Goal: Transaction & Acquisition: Purchase product/service

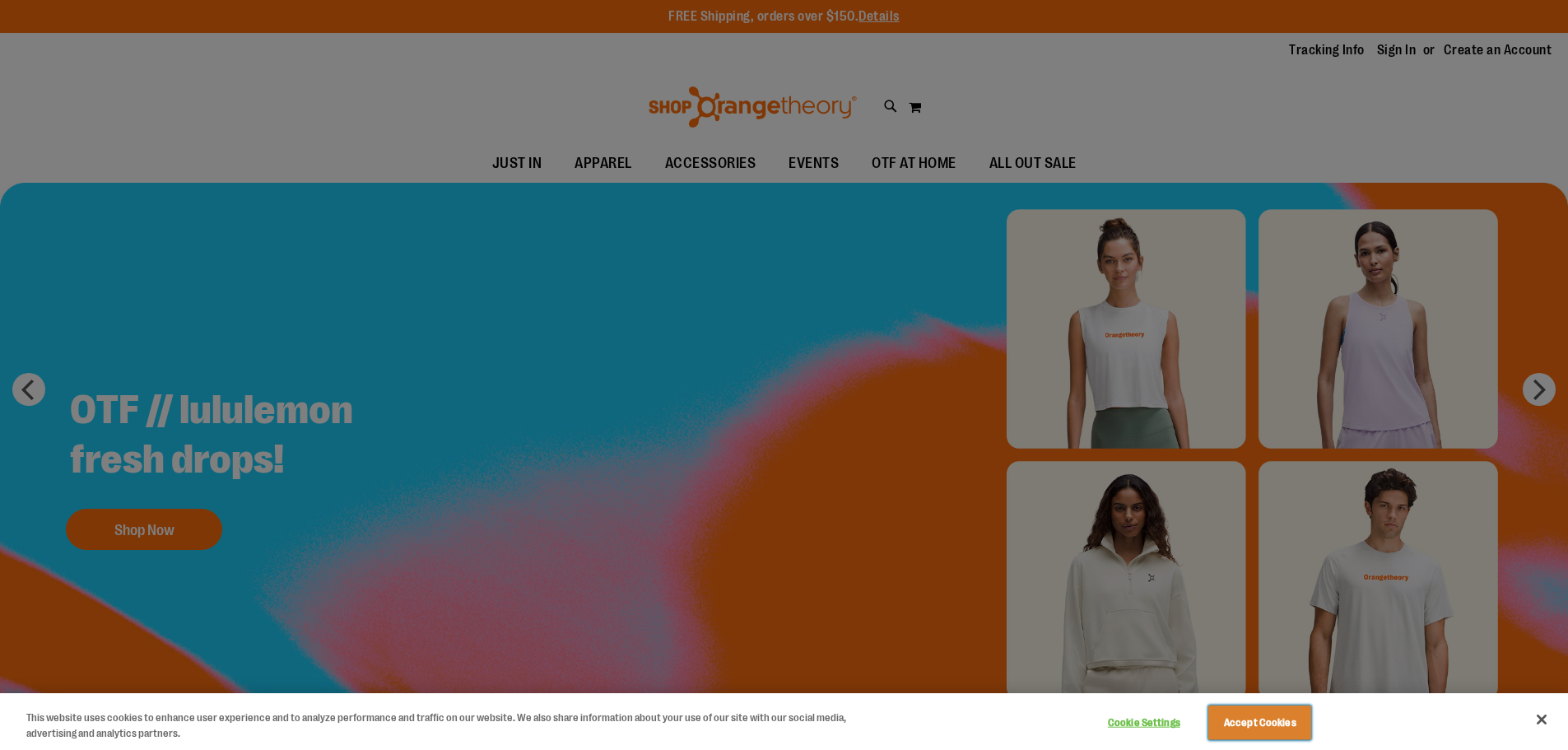
click at [1244, 734] on button "Accept Cookies" at bounding box center [1260, 722] width 103 height 34
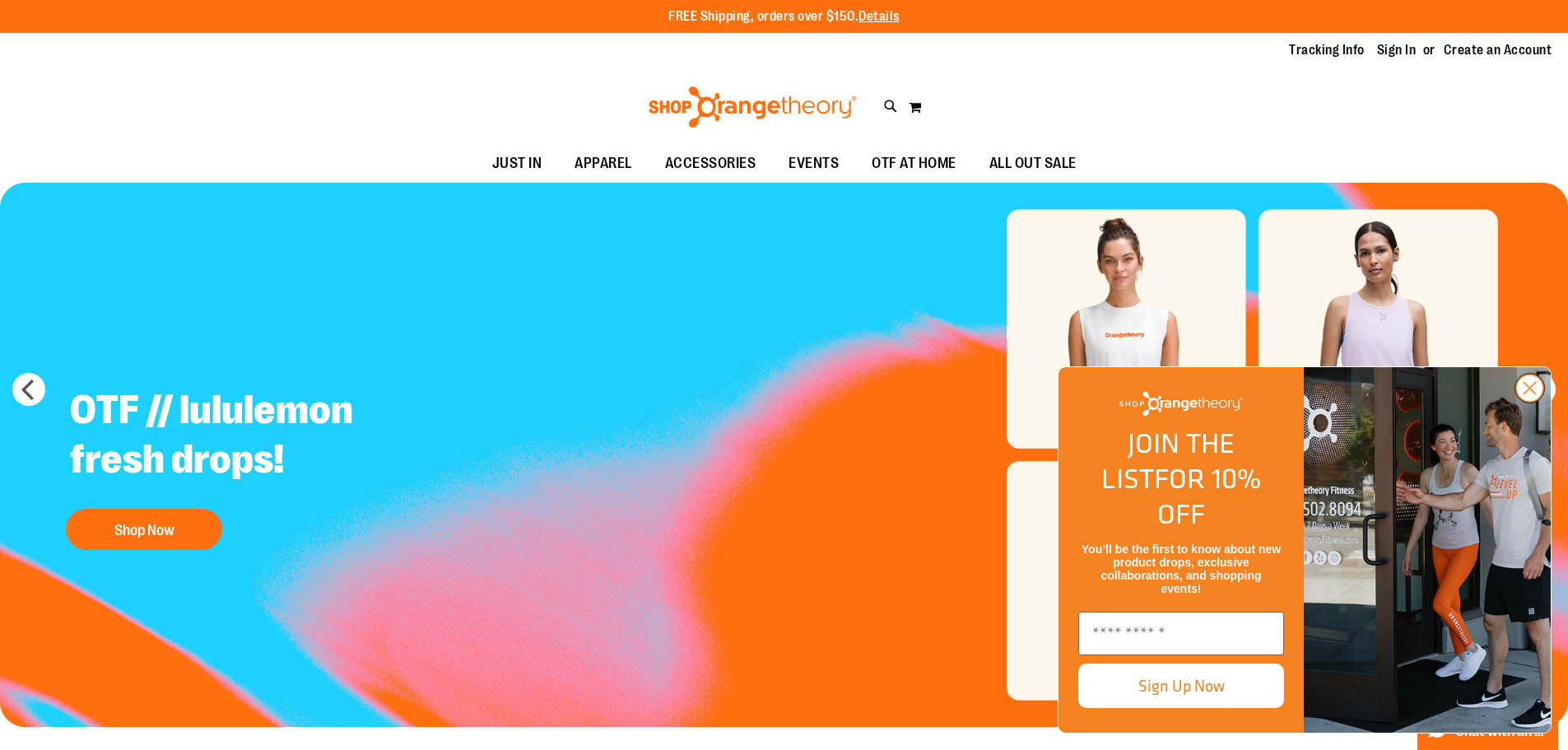
click at [1525, 401] on circle "Close dialog" at bounding box center [1530, 388] width 27 height 27
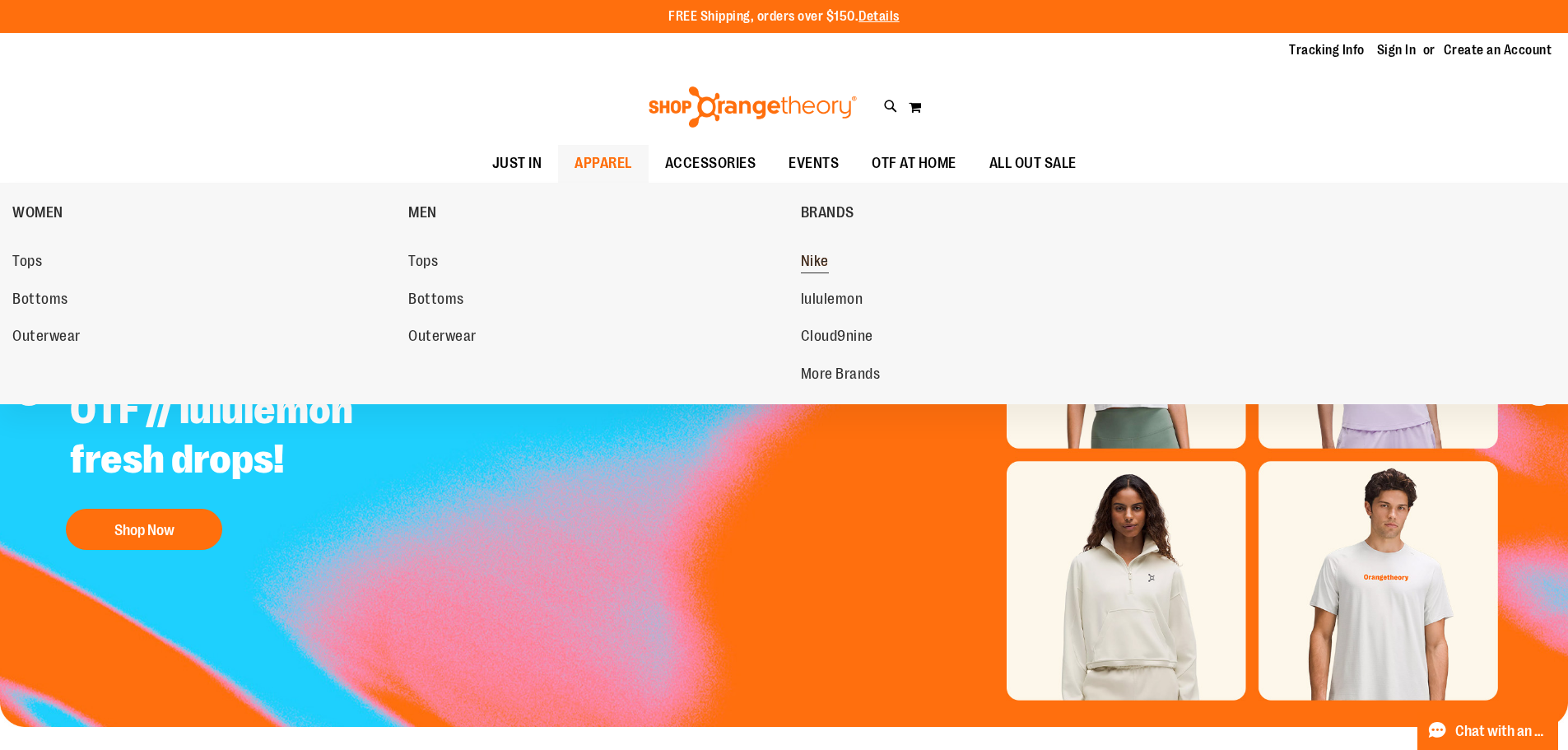
click at [820, 262] on span "Nike" at bounding box center [814, 263] width 28 height 21
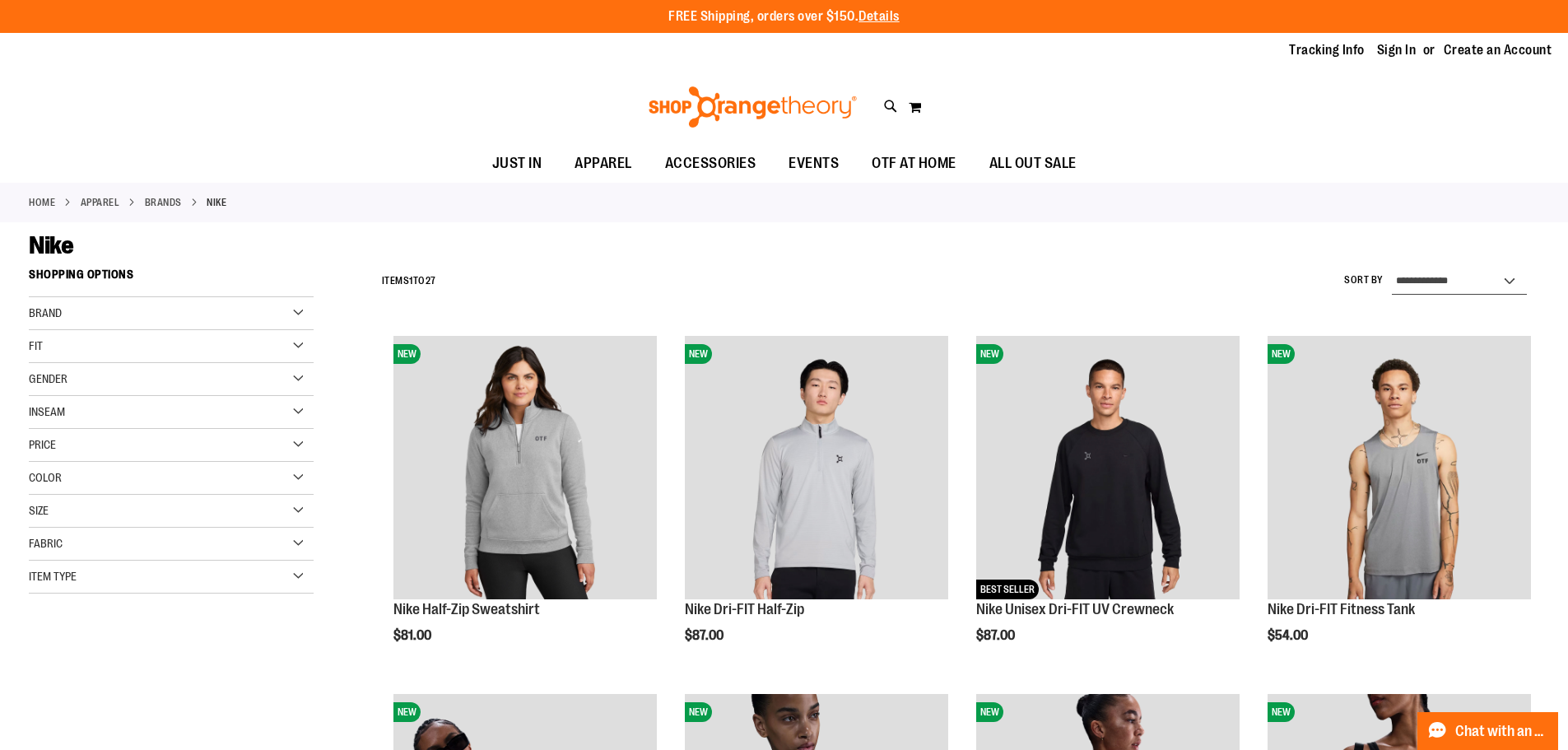
click at [1450, 276] on select "**********" at bounding box center [1459, 282] width 135 height 27
select select "*********"
click at [1392, 269] on select "**********" at bounding box center [1459, 282] width 135 height 27
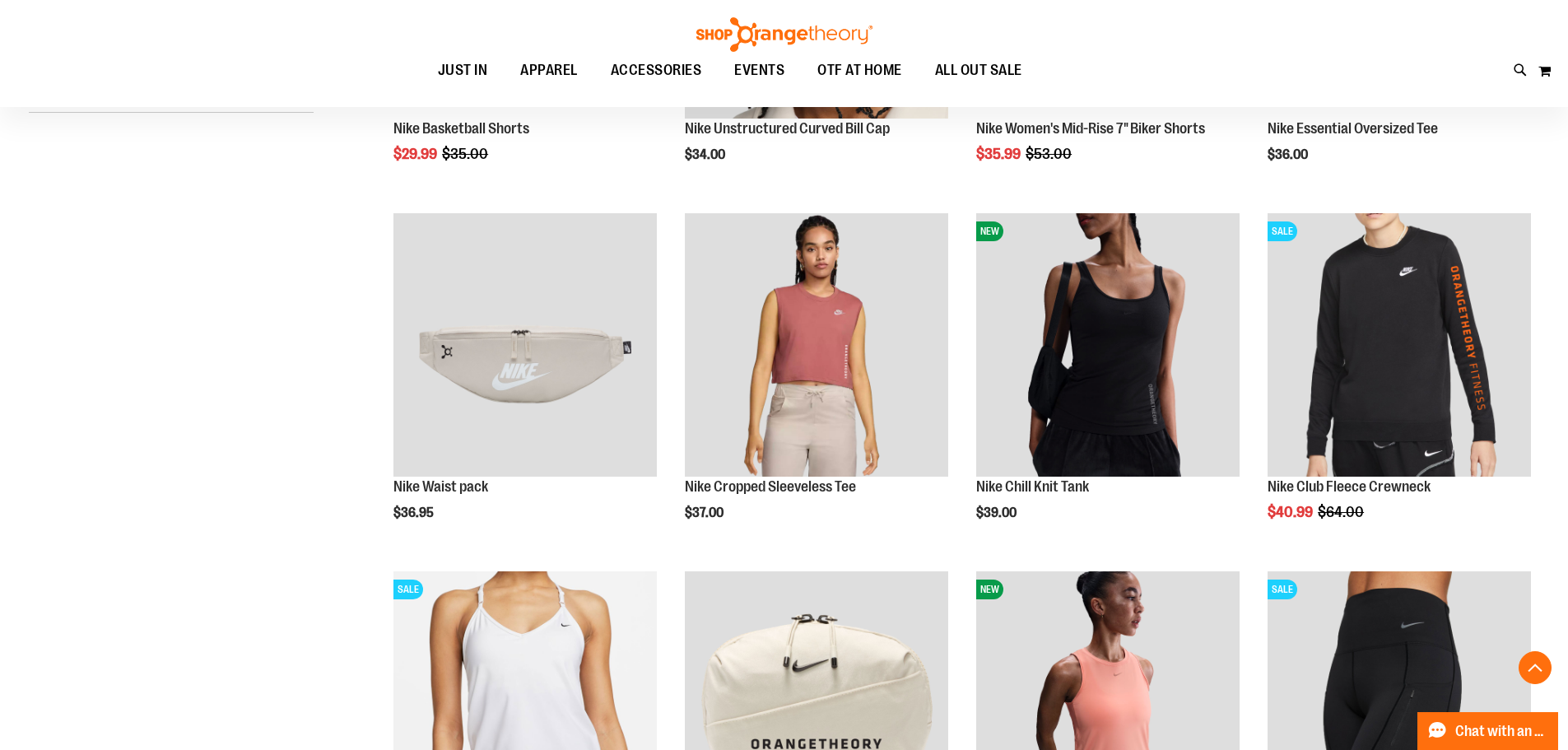
scroll to position [507, 0]
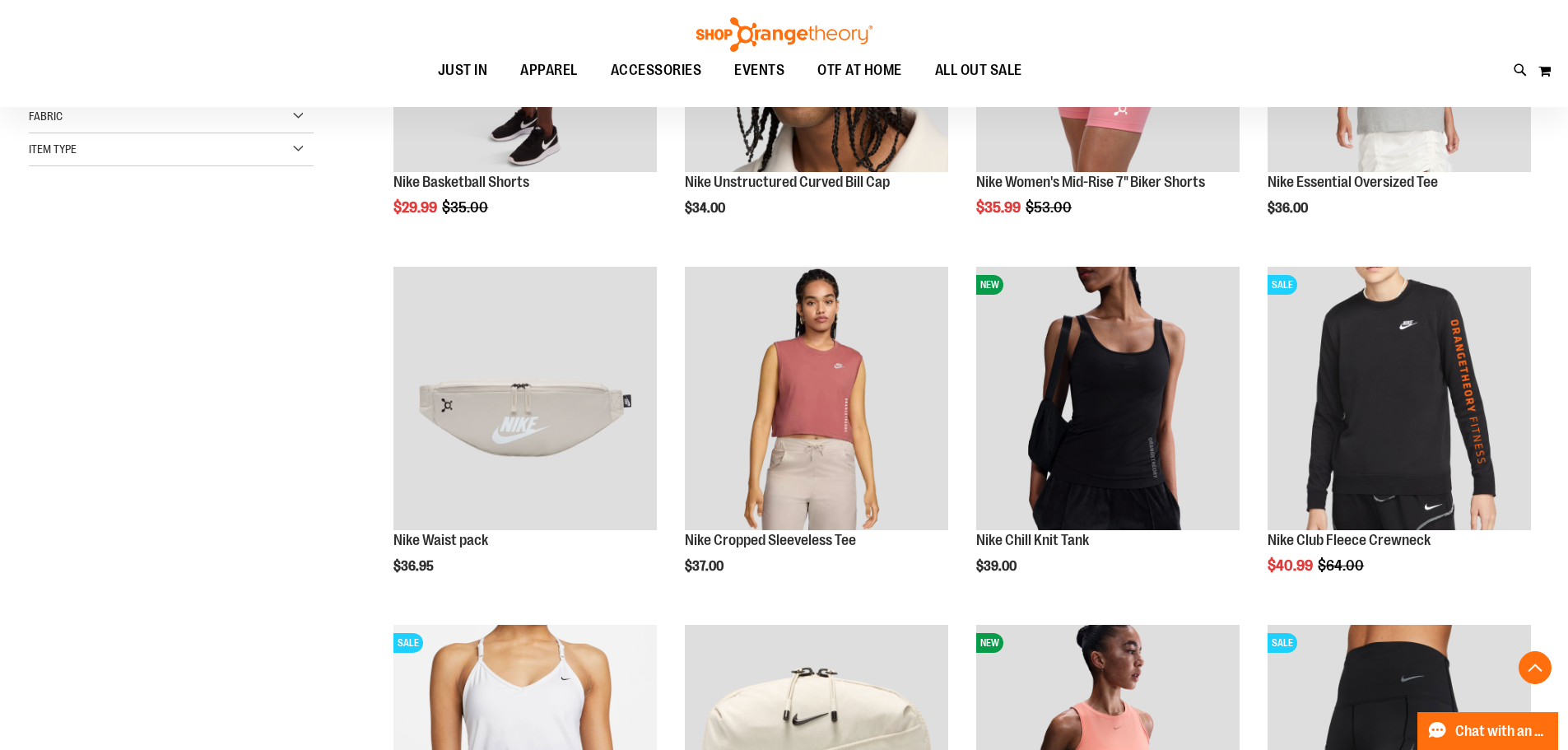
scroll to position [425, 0]
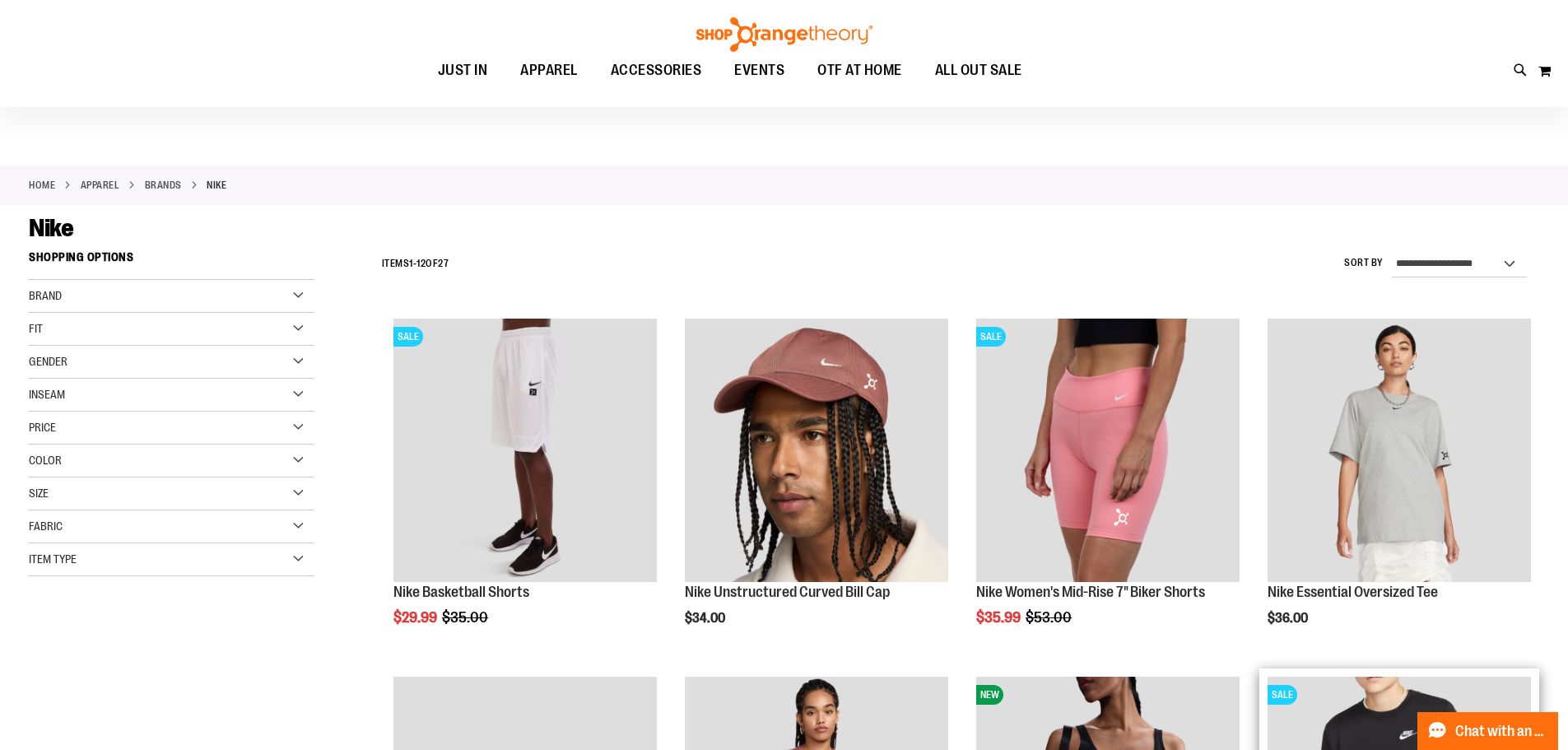
scroll to position [13, 0]
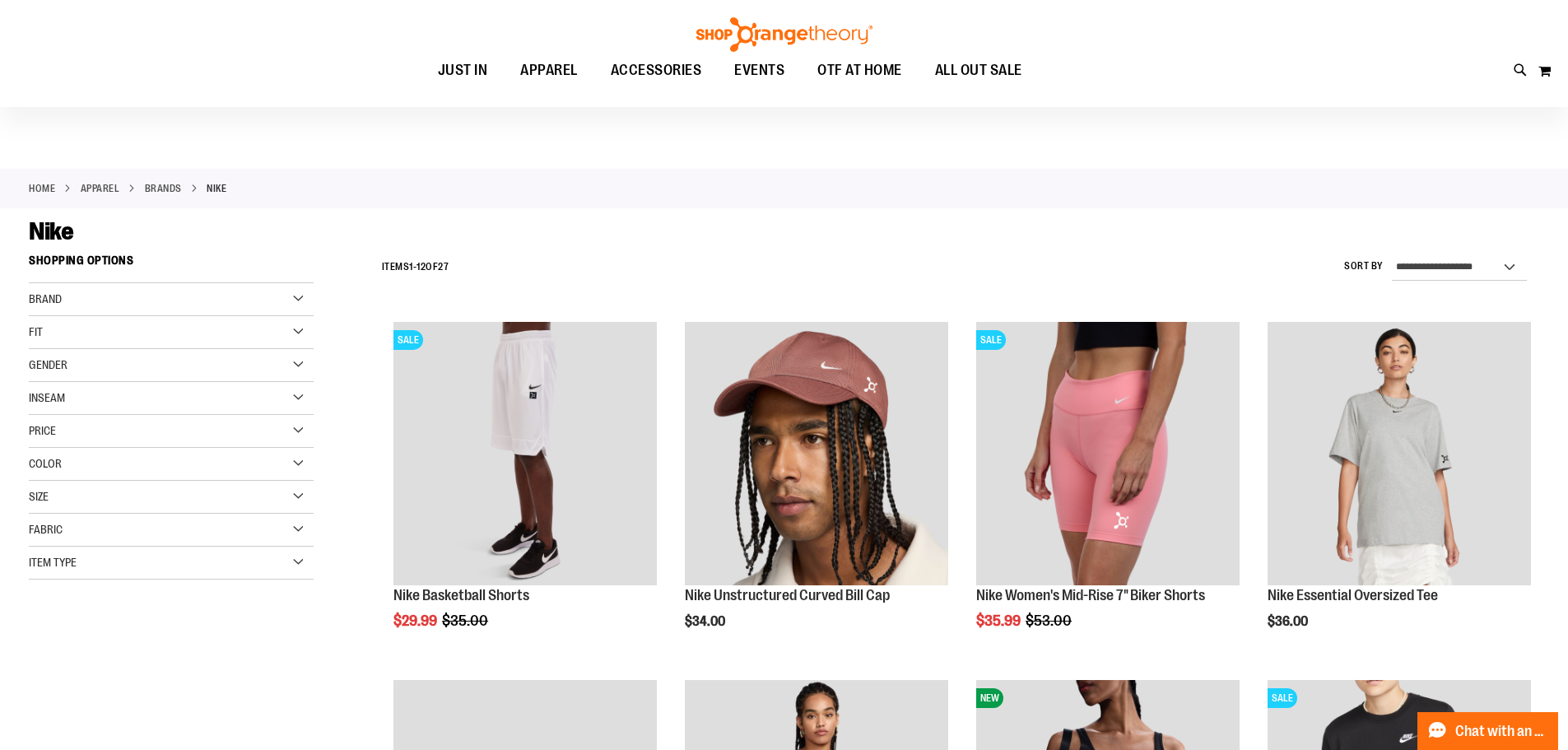
click at [299, 365] on div "Gender" at bounding box center [171, 365] width 285 height 33
click at [35, 399] on link "Men 4 items" at bounding box center [161, 398] width 274 height 17
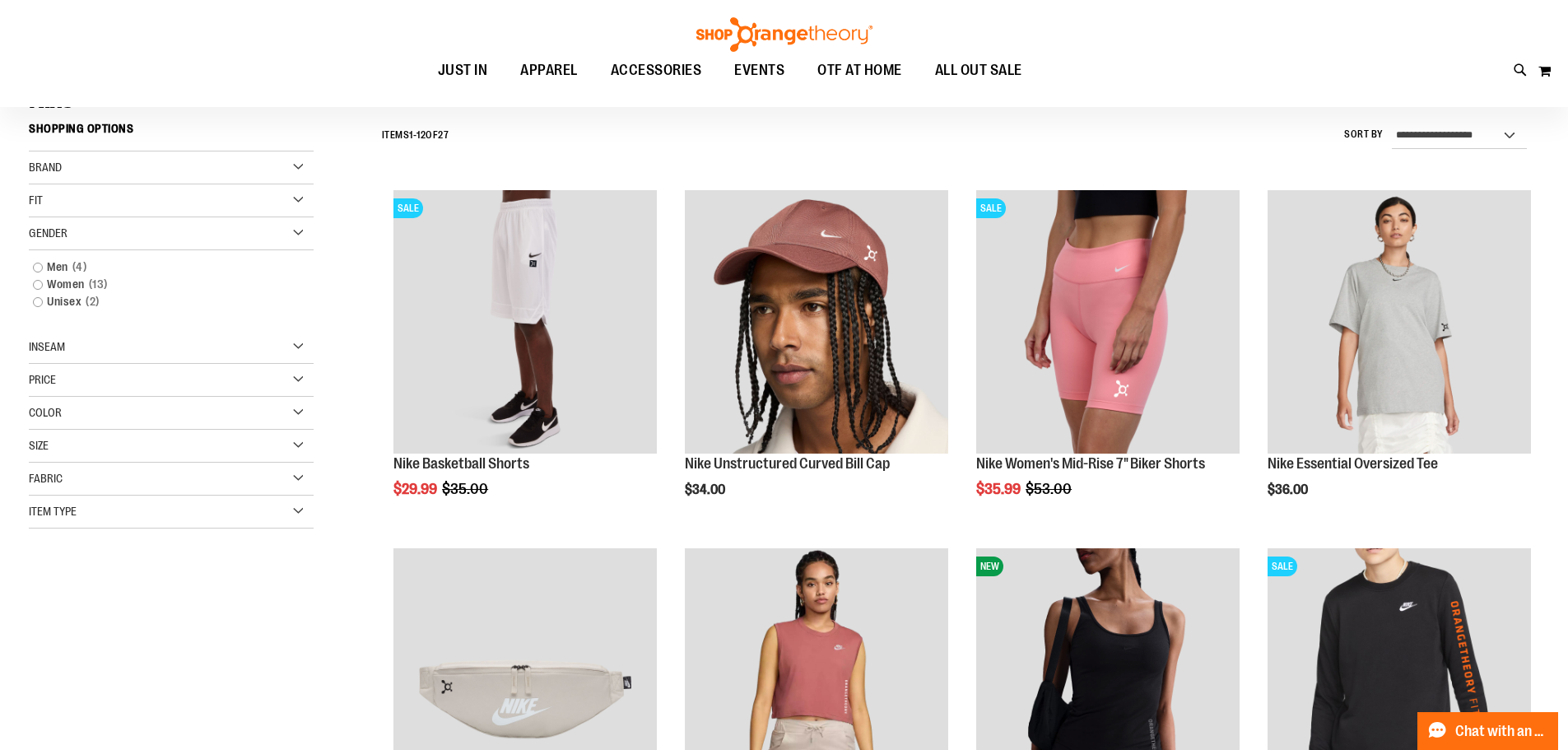
scroll to position [153, 0]
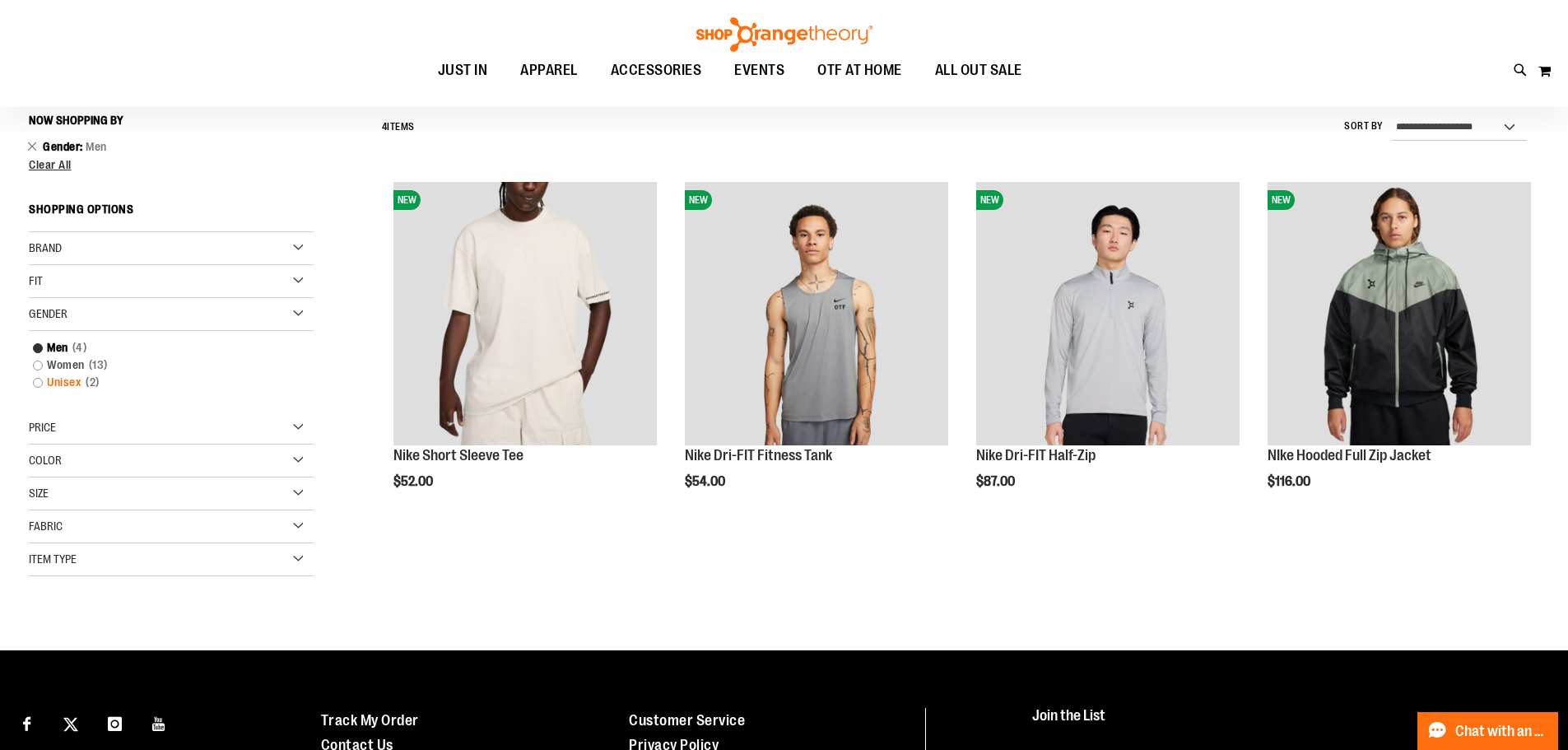
click at [39, 384] on link "Unisex 2 items" at bounding box center [161, 382] width 274 height 17
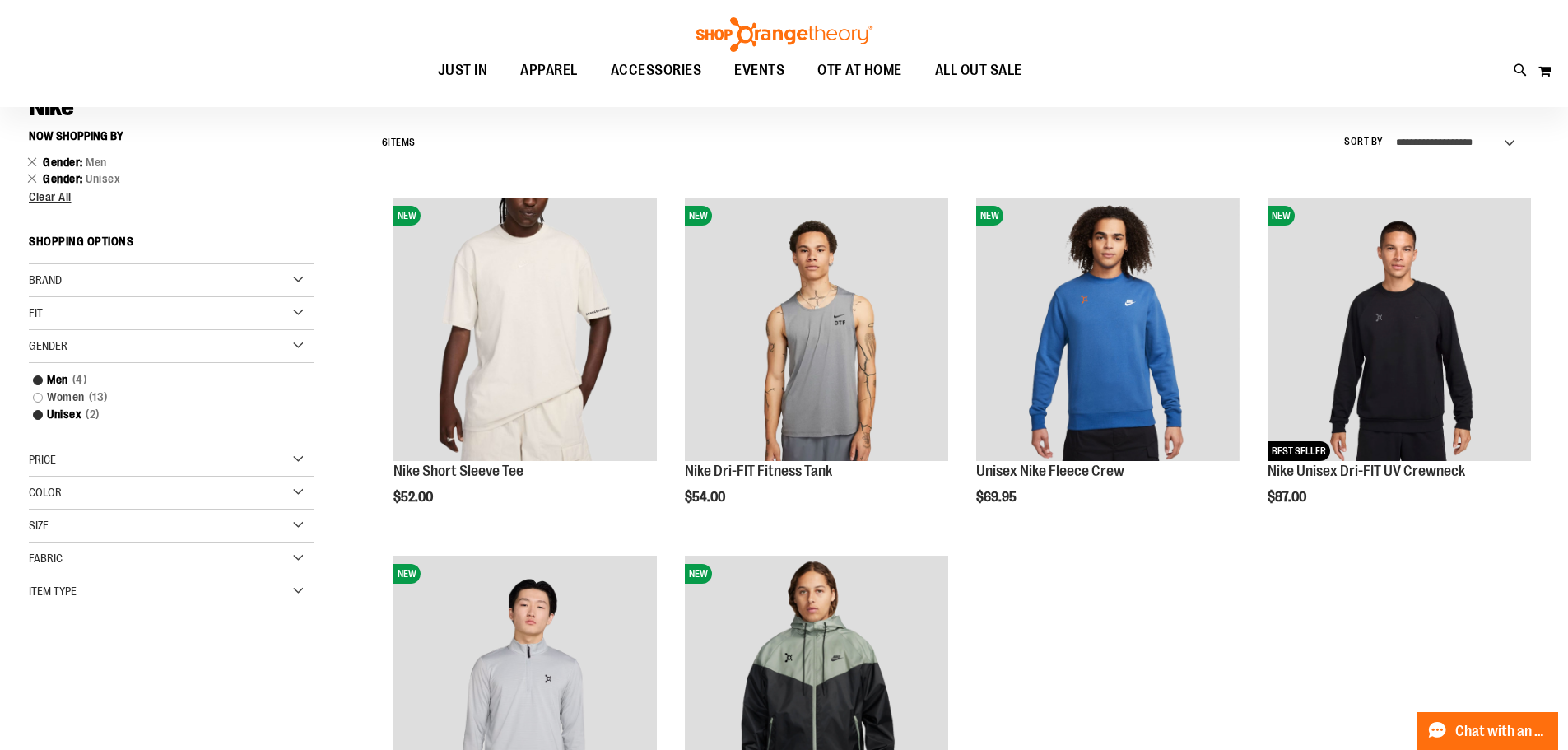
scroll to position [71, 0]
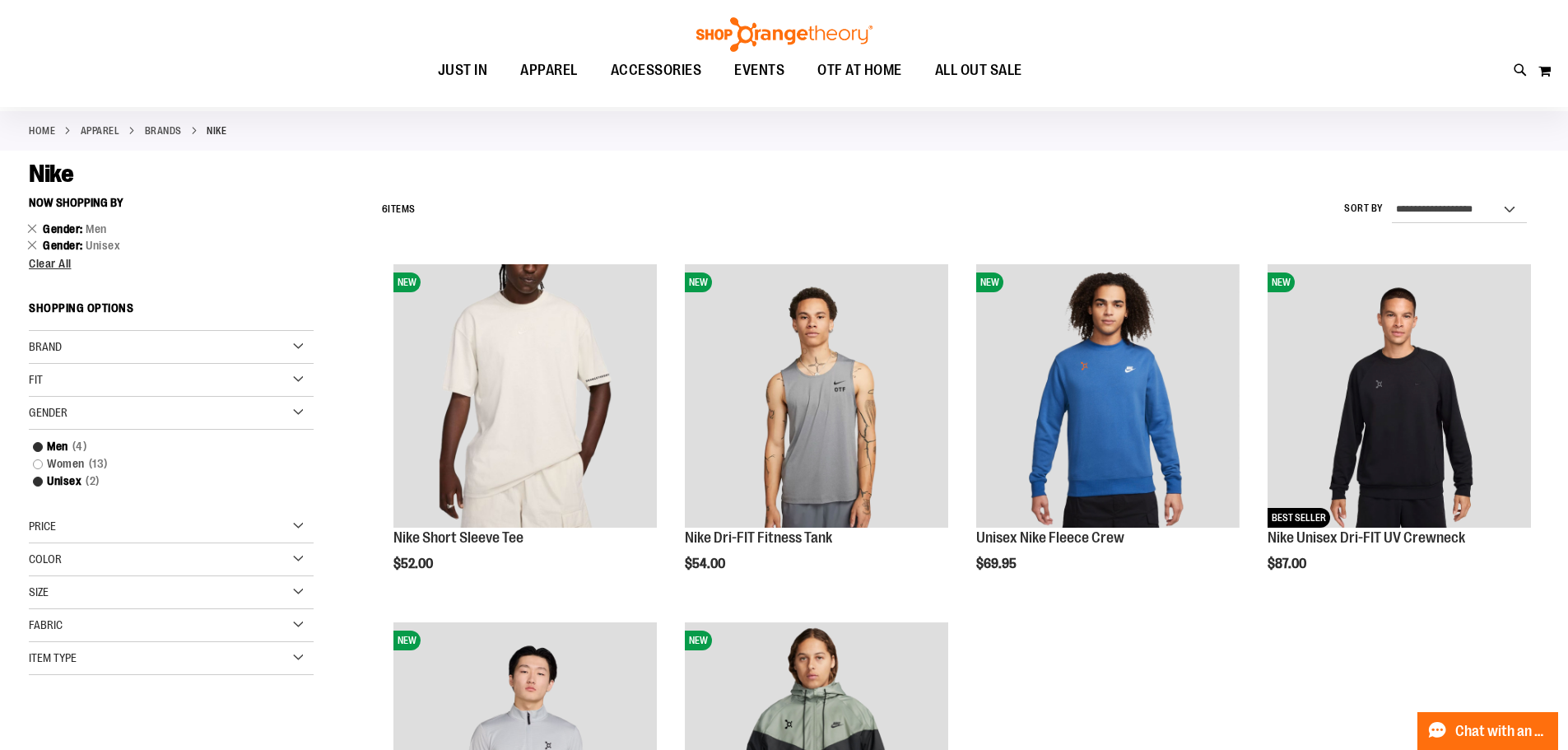
click at [99, 124] on link "APPAREL" at bounding box center [100, 132] width 39 height 15
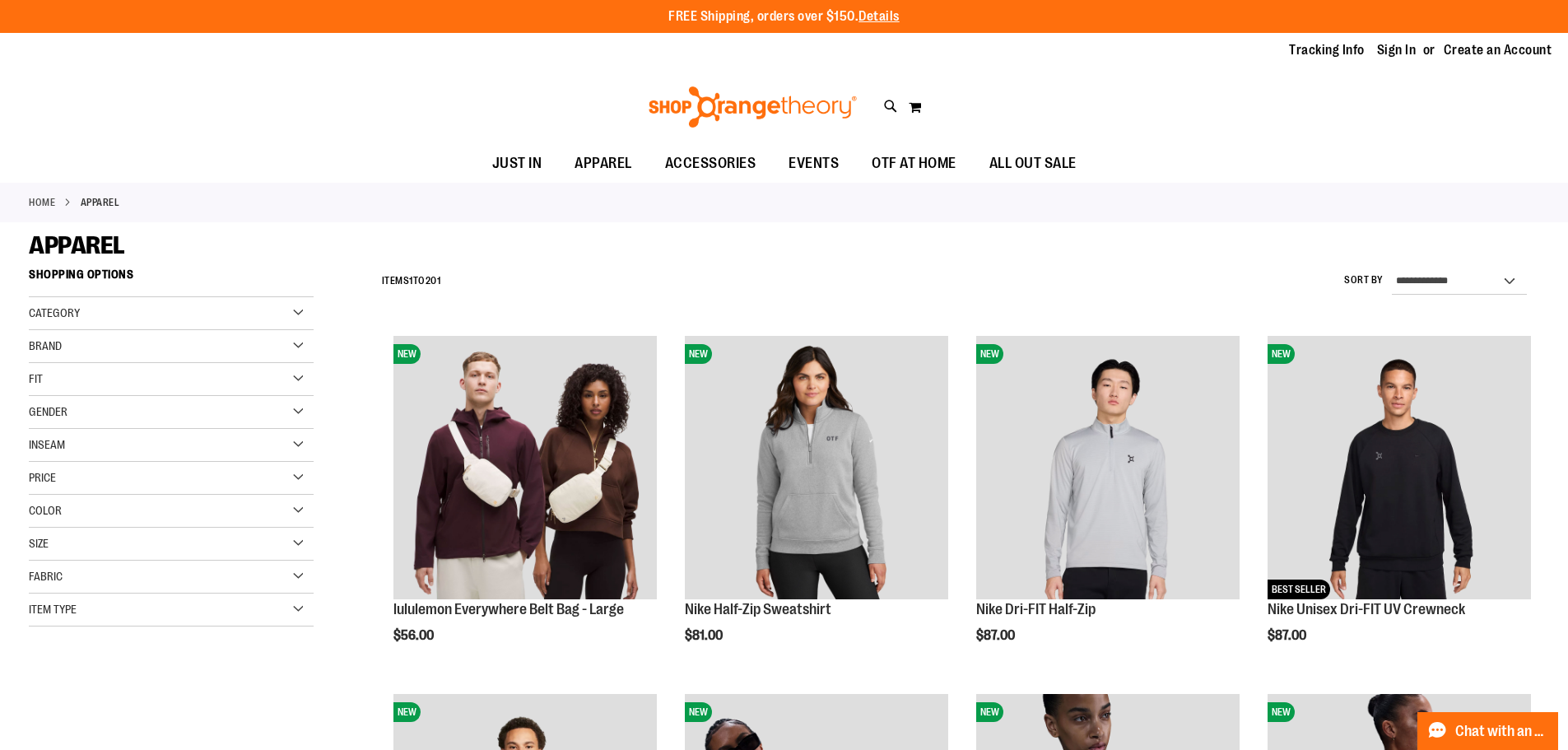
click at [799, 202] on div "Home APPAREL" at bounding box center [784, 202] width 1568 height 39
click at [303, 371] on div "Fit" at bounding box center [171, 379] width 285 height 33
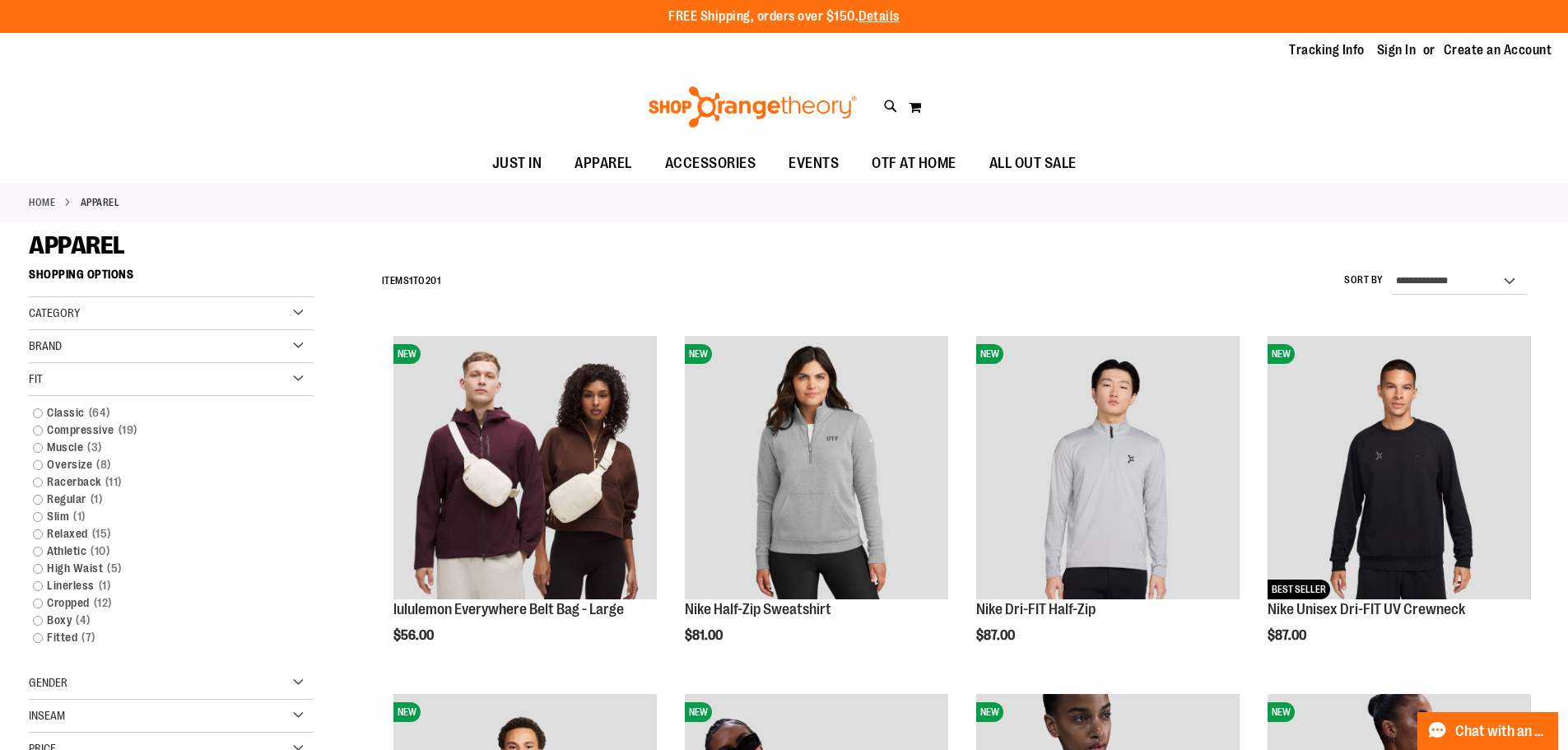
click at [303, 371] on div "Fit" at bounding box center [171, 379] width 285 height 33
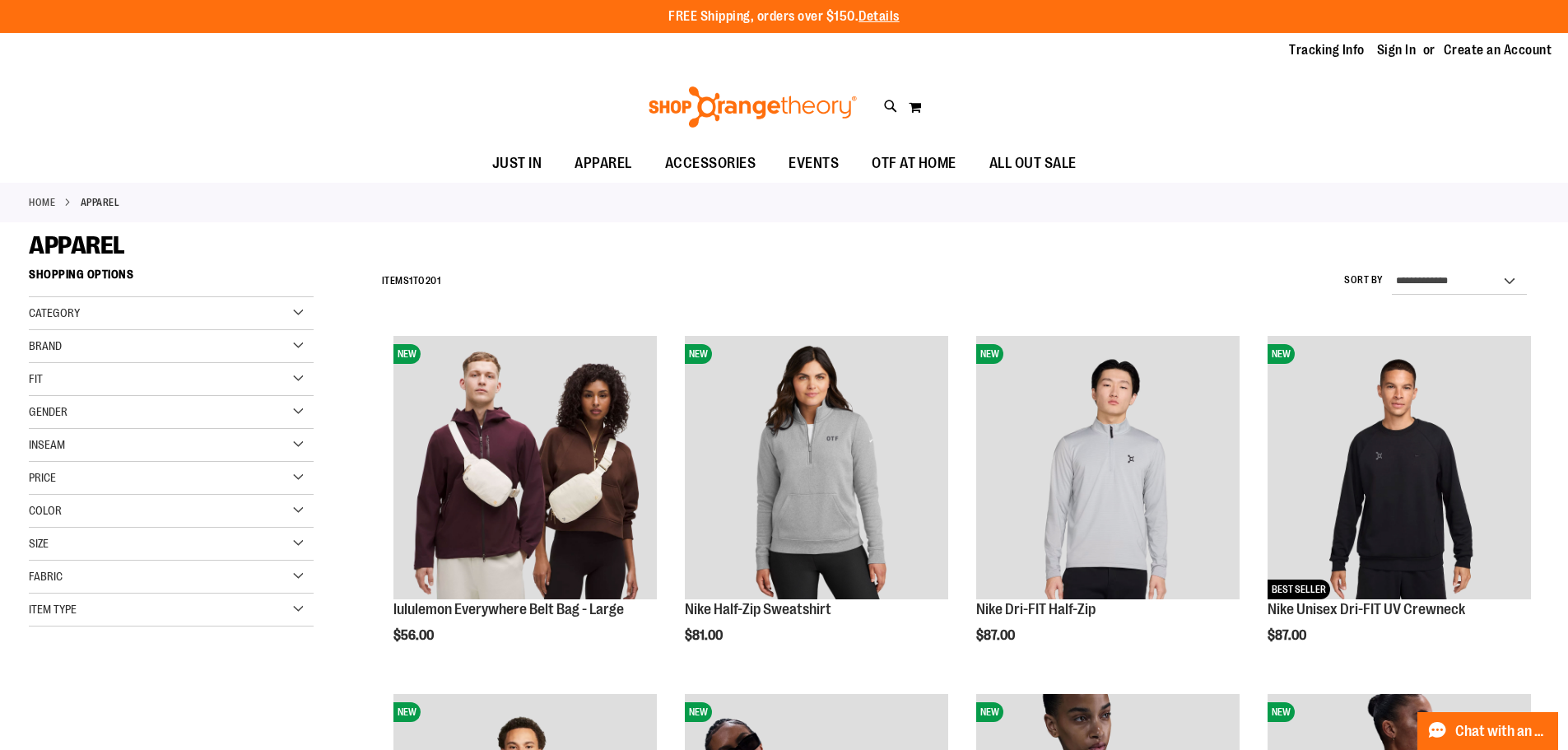
click at [305, 543] on div "Size" at bounding box center [171, 544] width 285 height 33
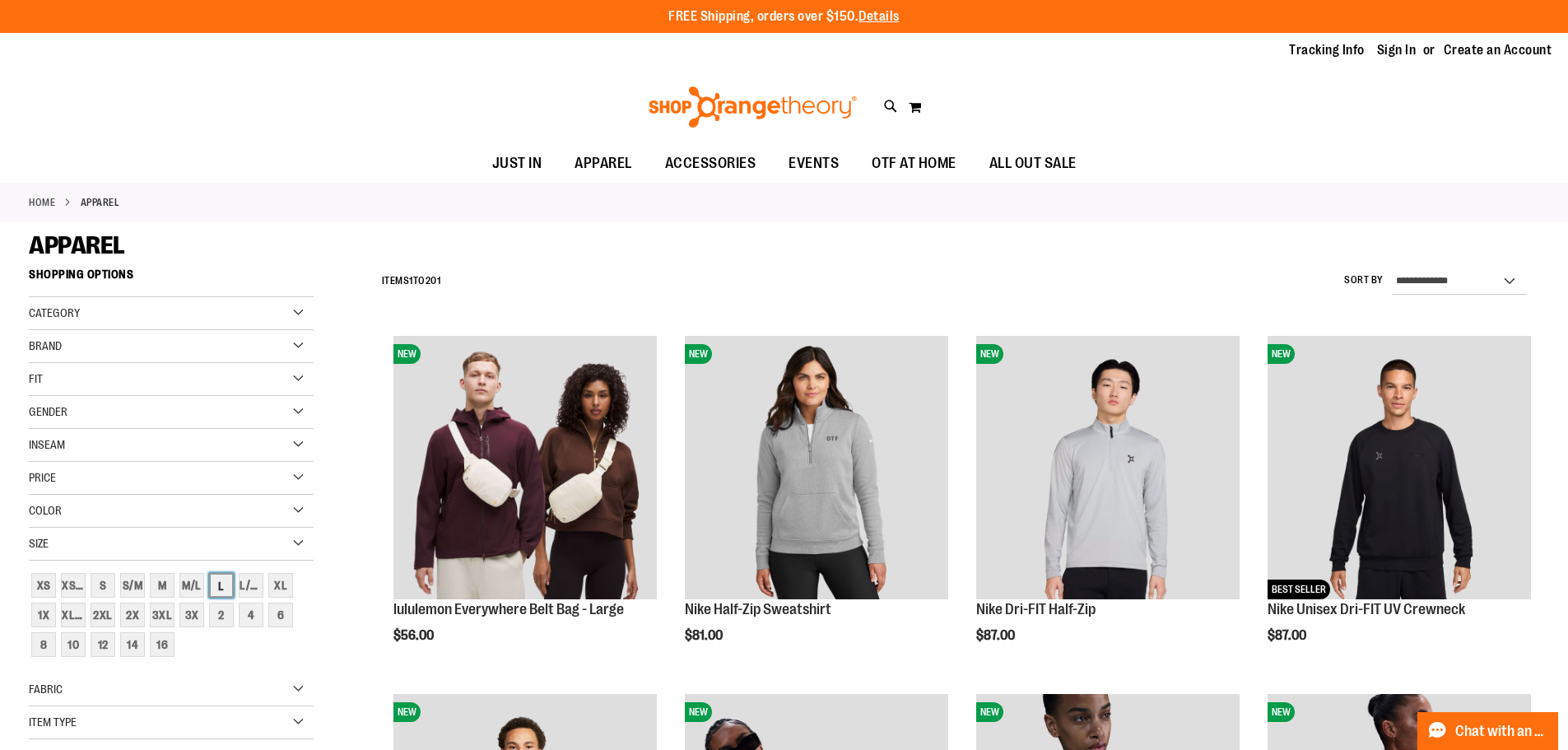
click at [220, 591] on div "L" at bounding box center [221, 585] width 25 height 25
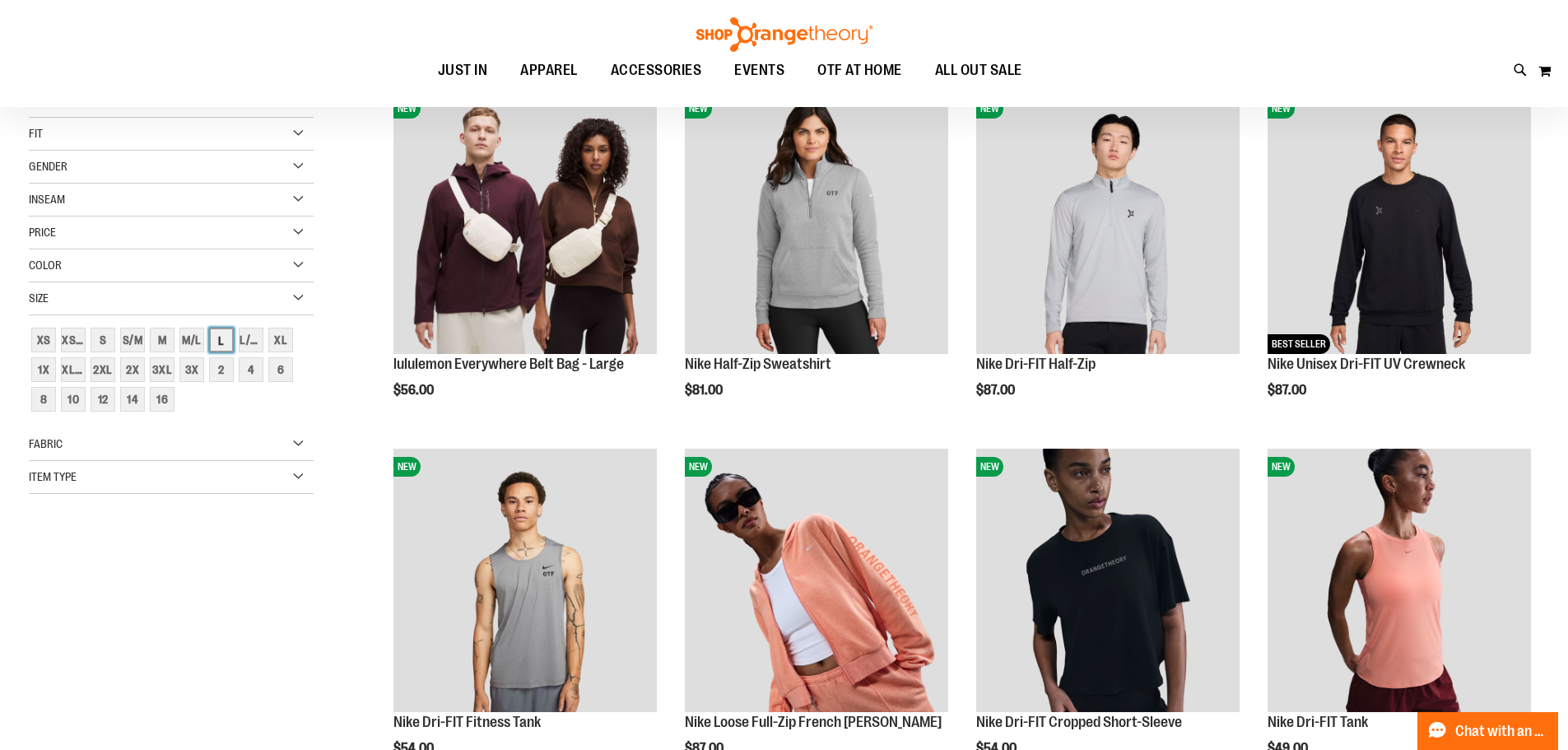
scroll to position [260, 0]
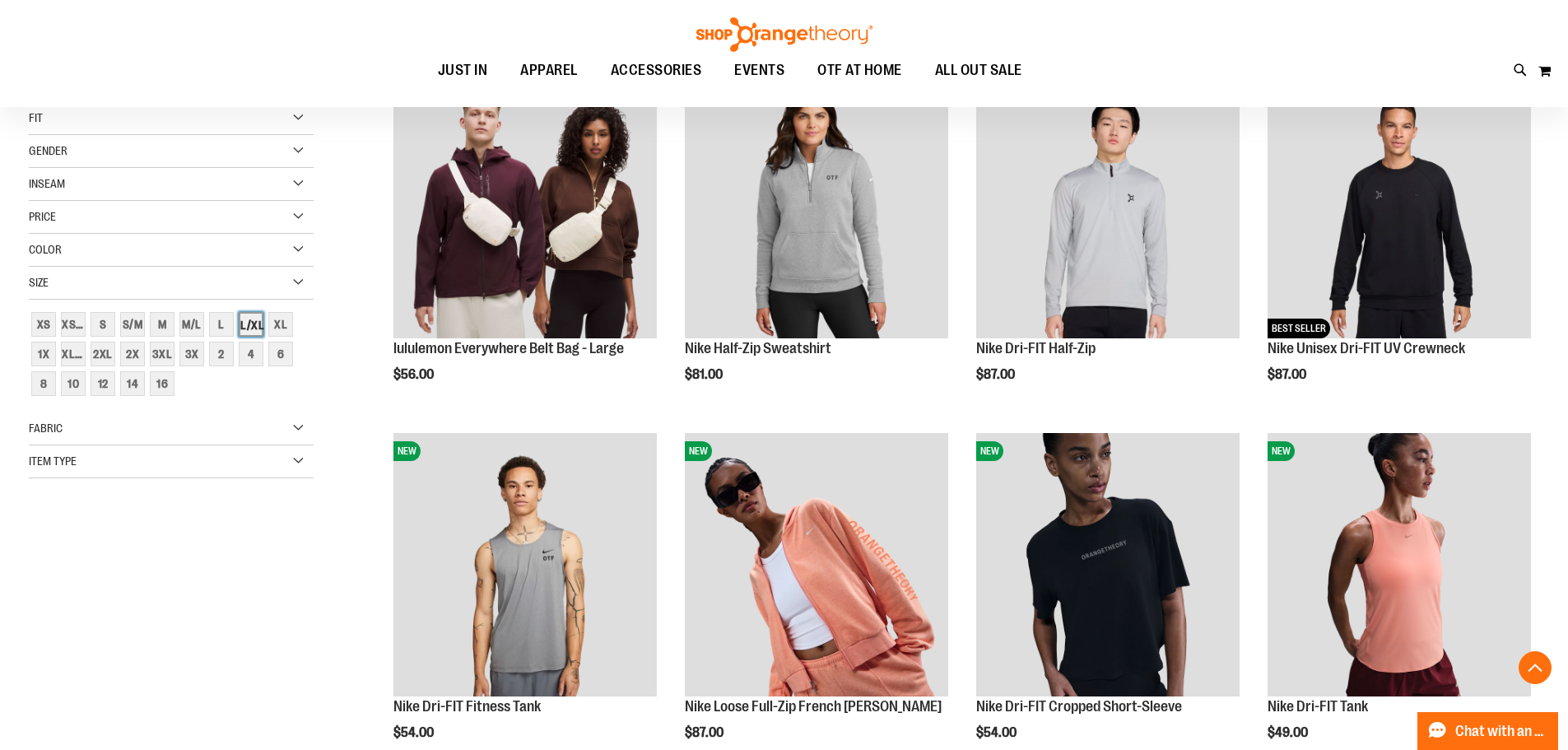
click at [255, 332] on div "L/XL" at bounding box center [251, 324] width 25 height 25
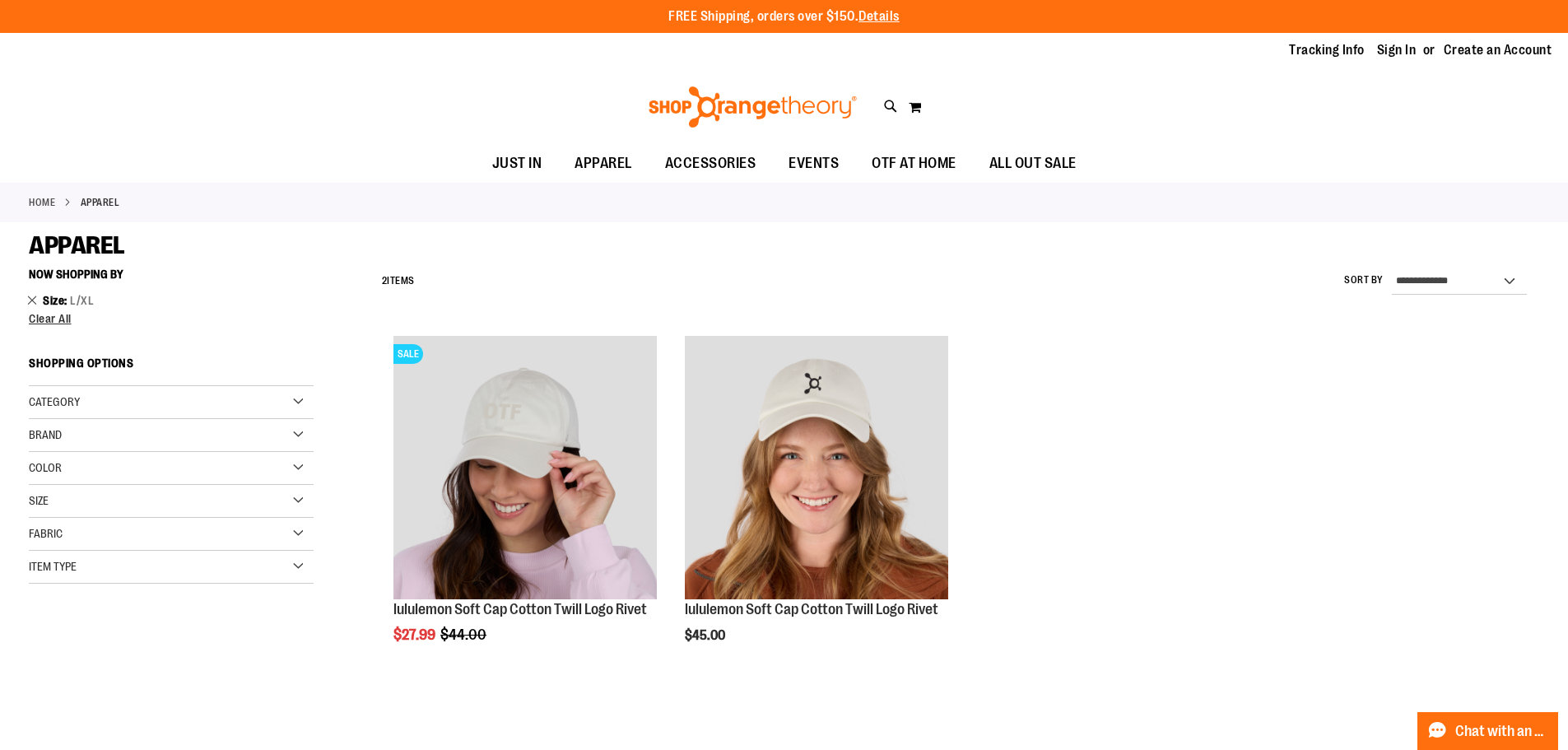
click at [31, 297] on link "Remove This Item" at bounding box center [31, 299] width 10 height 16
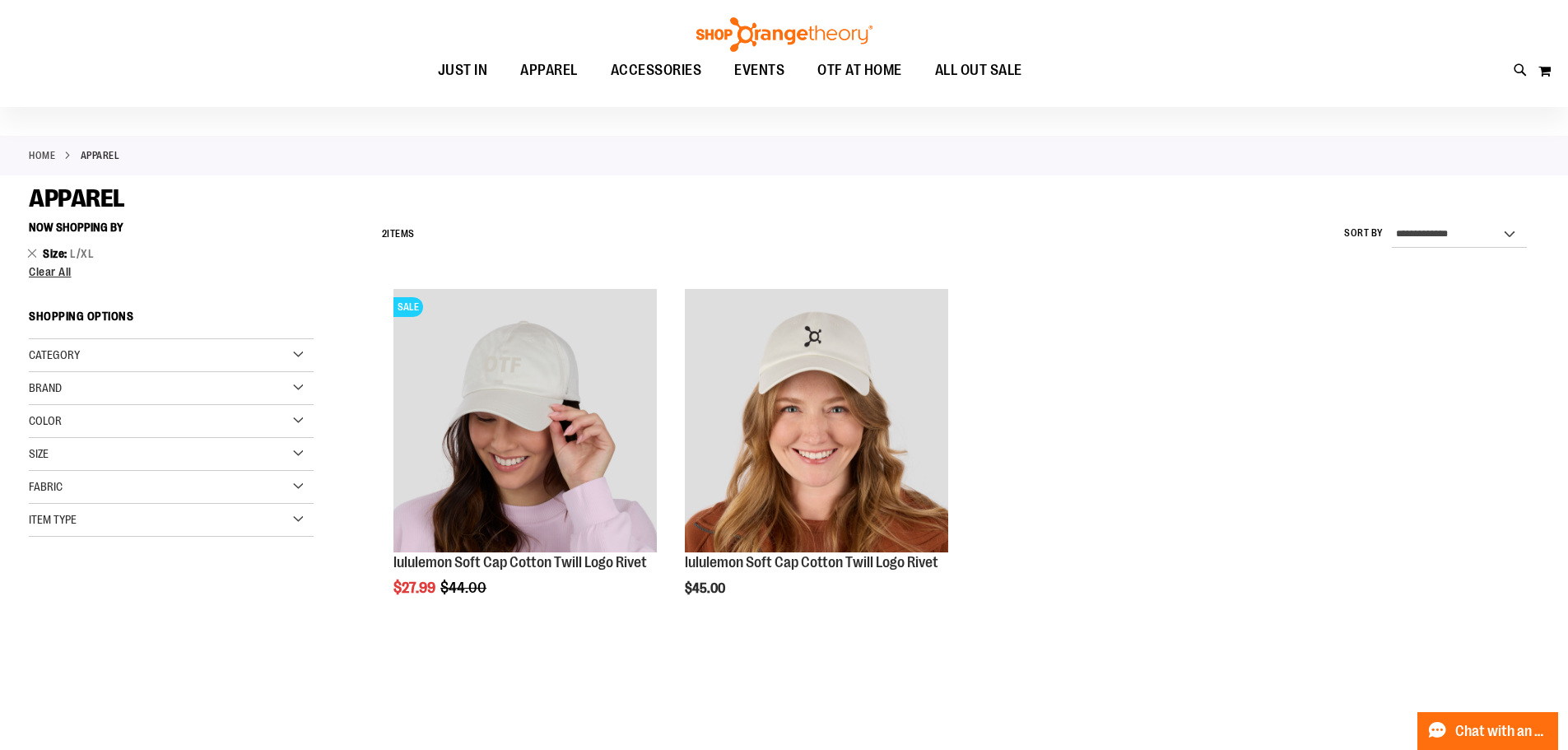
scroll to position [13, 0]
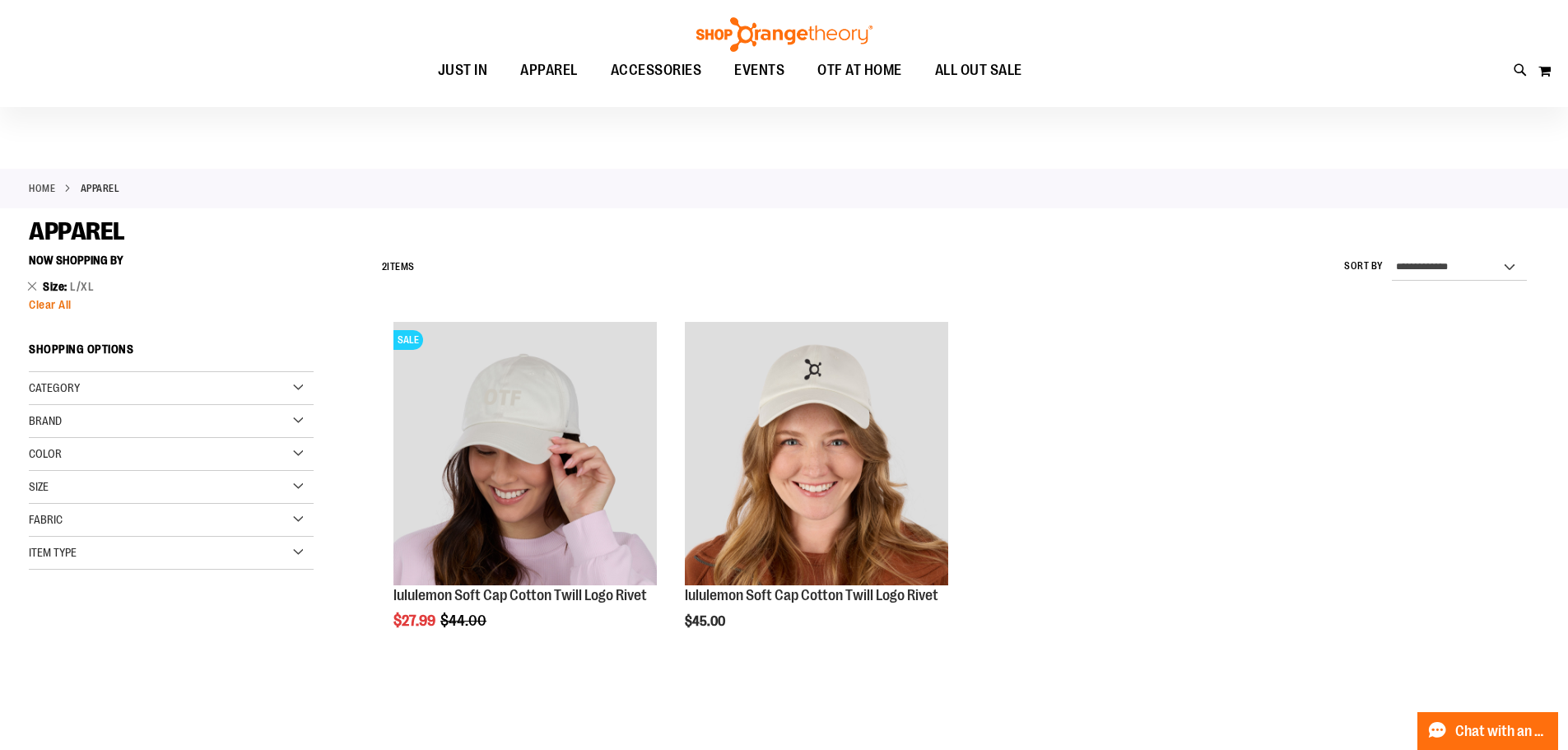
click at [50, 306] on span "Clear All" at bounding box center [50, 305] width 43 height 13
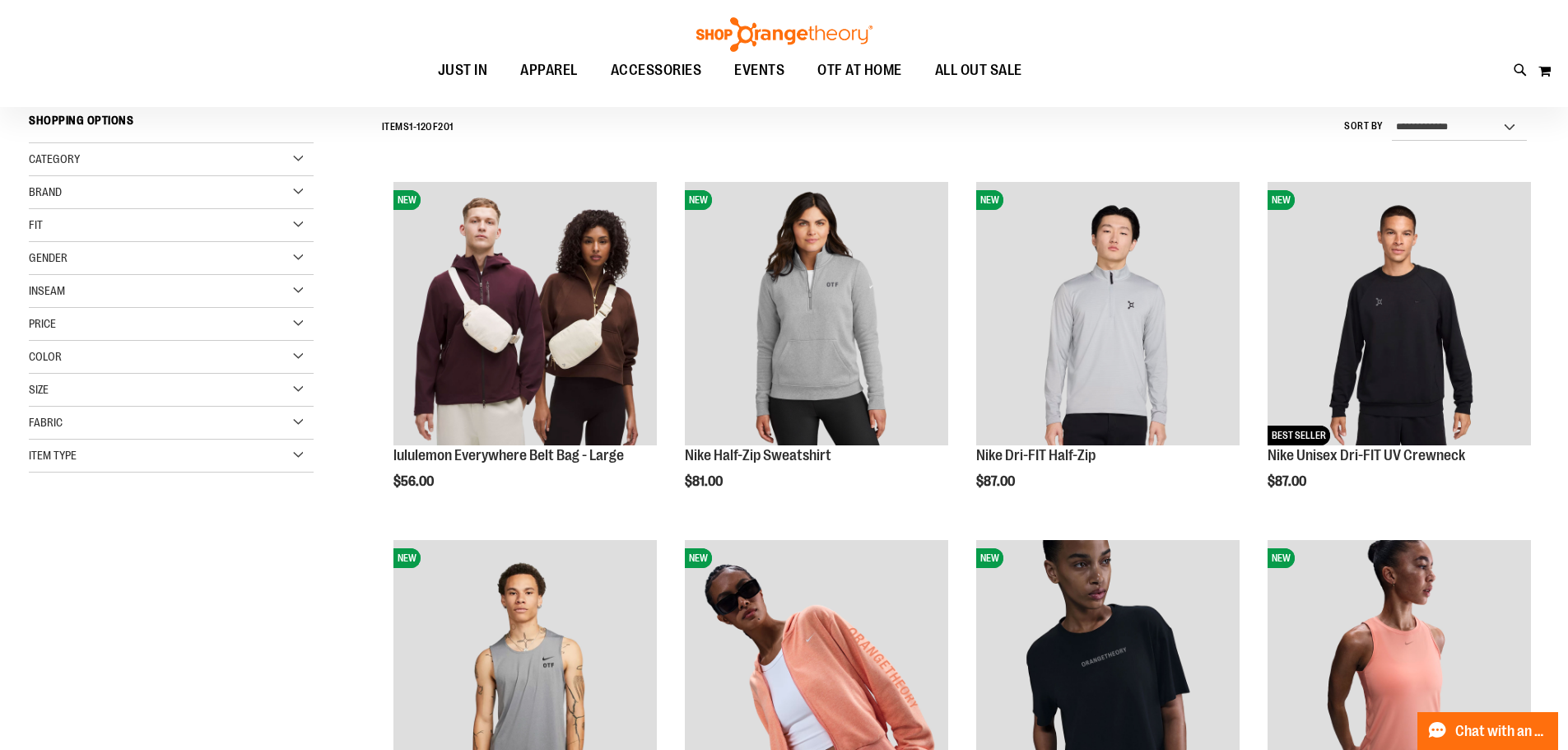
scroll to position [71, 0]
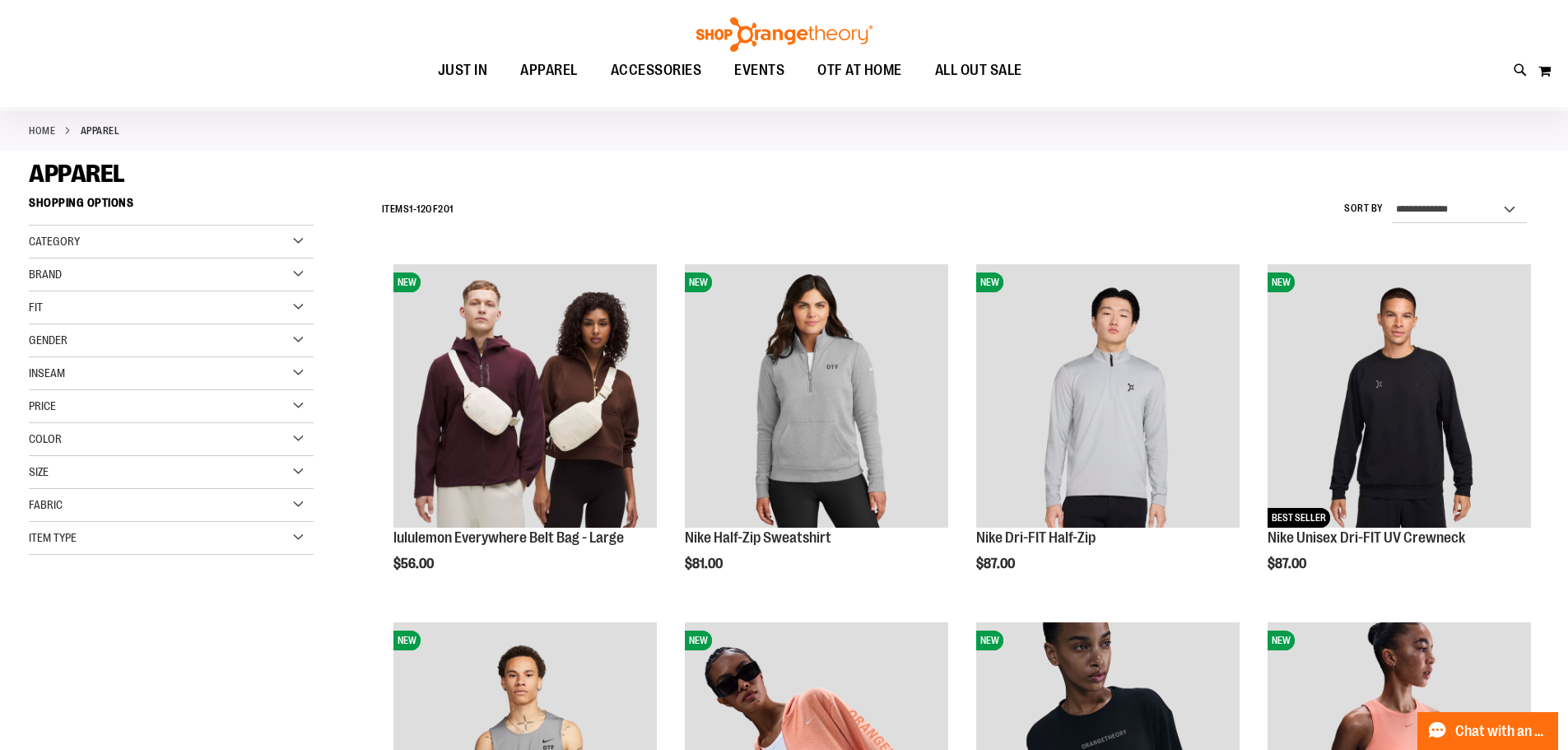
click at [299, 468] on div "Size" at bounding box center [171, 472] width 285 height 33
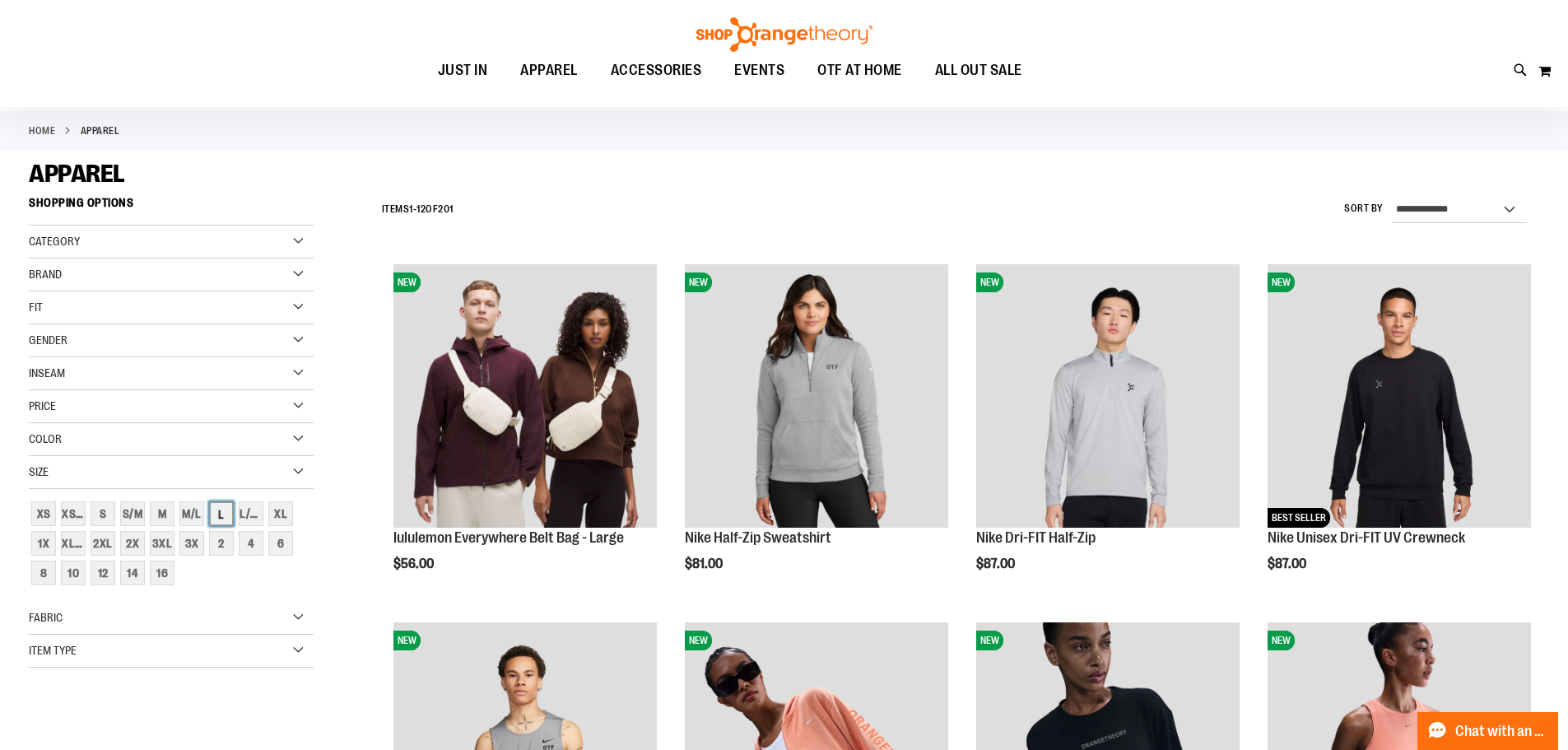
click at [223, 516] on div "L" at bounding box center [221, 514] width 25 height 25
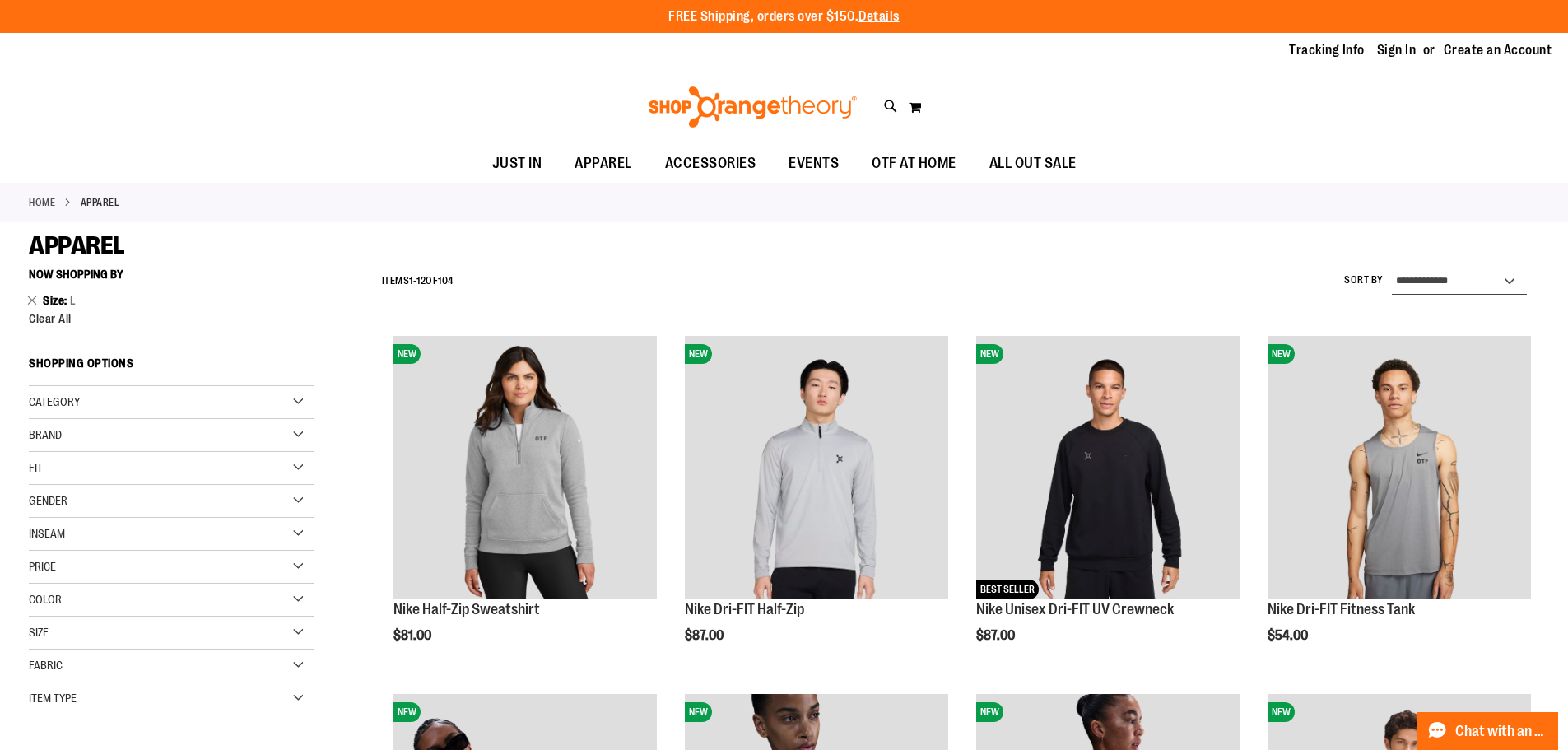
click at [1433, 277] on select "**********" at bounding box center [1459, 282] width 135 height 27
select select "*********"
click at [1392, 269] on select "**********" at bounding box center [1459, 282] width 135 height 27
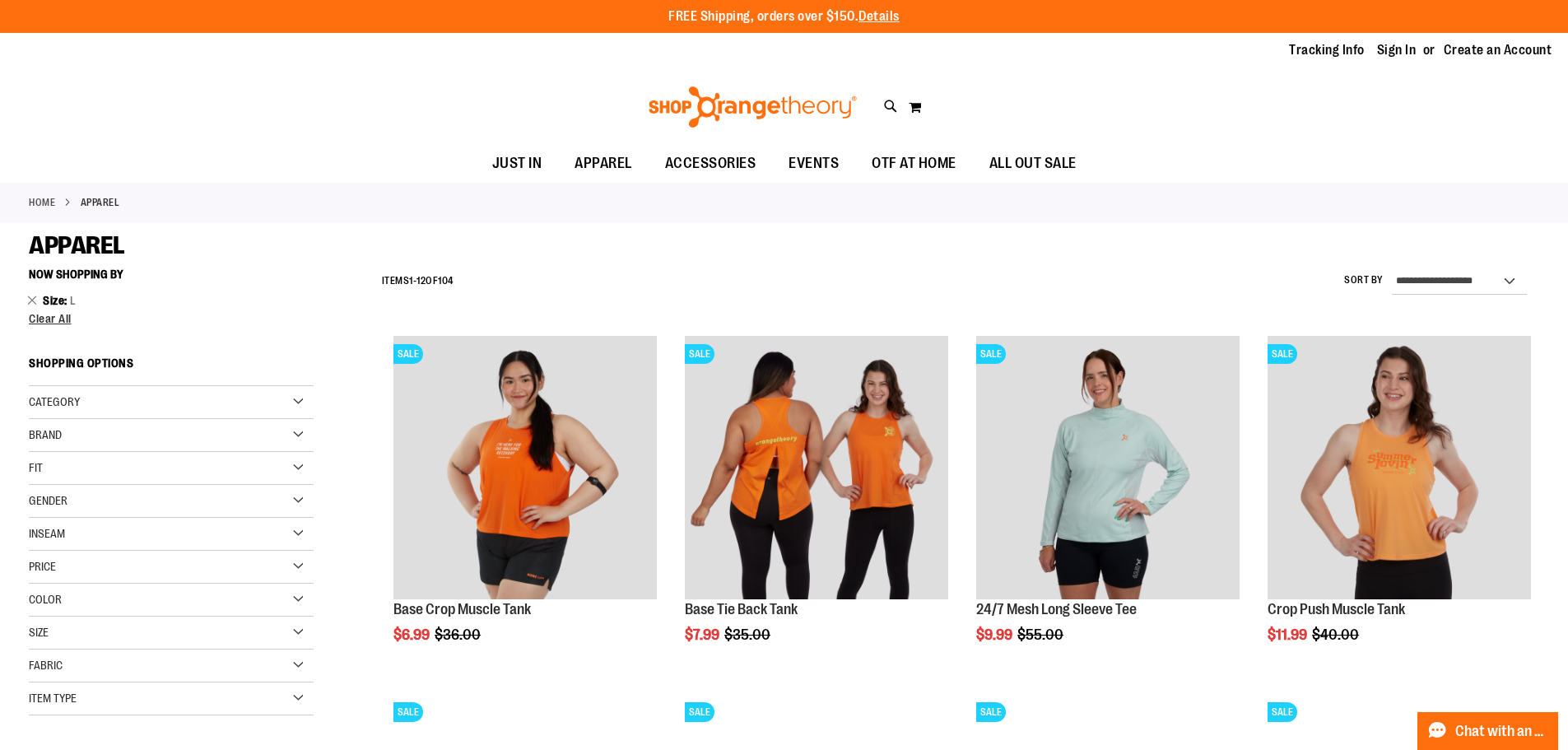
click at [297, 503] on div "Gender" at bounding box center [171, 501] width 285 height 33
click at [39, 534] on link "Men 10 items" at bounding box center [161, 535] width 274 height 17
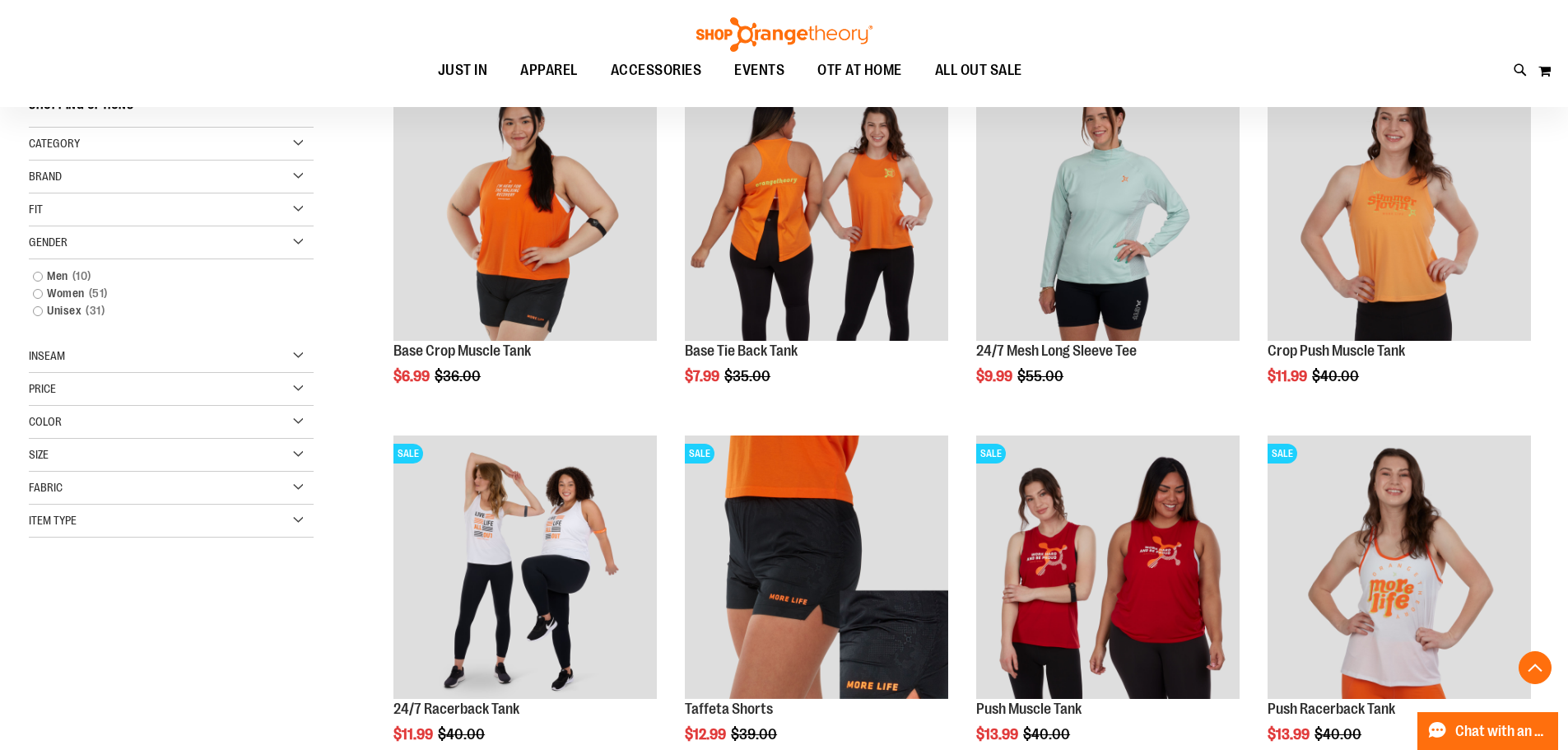
scroll to position [260, 0]
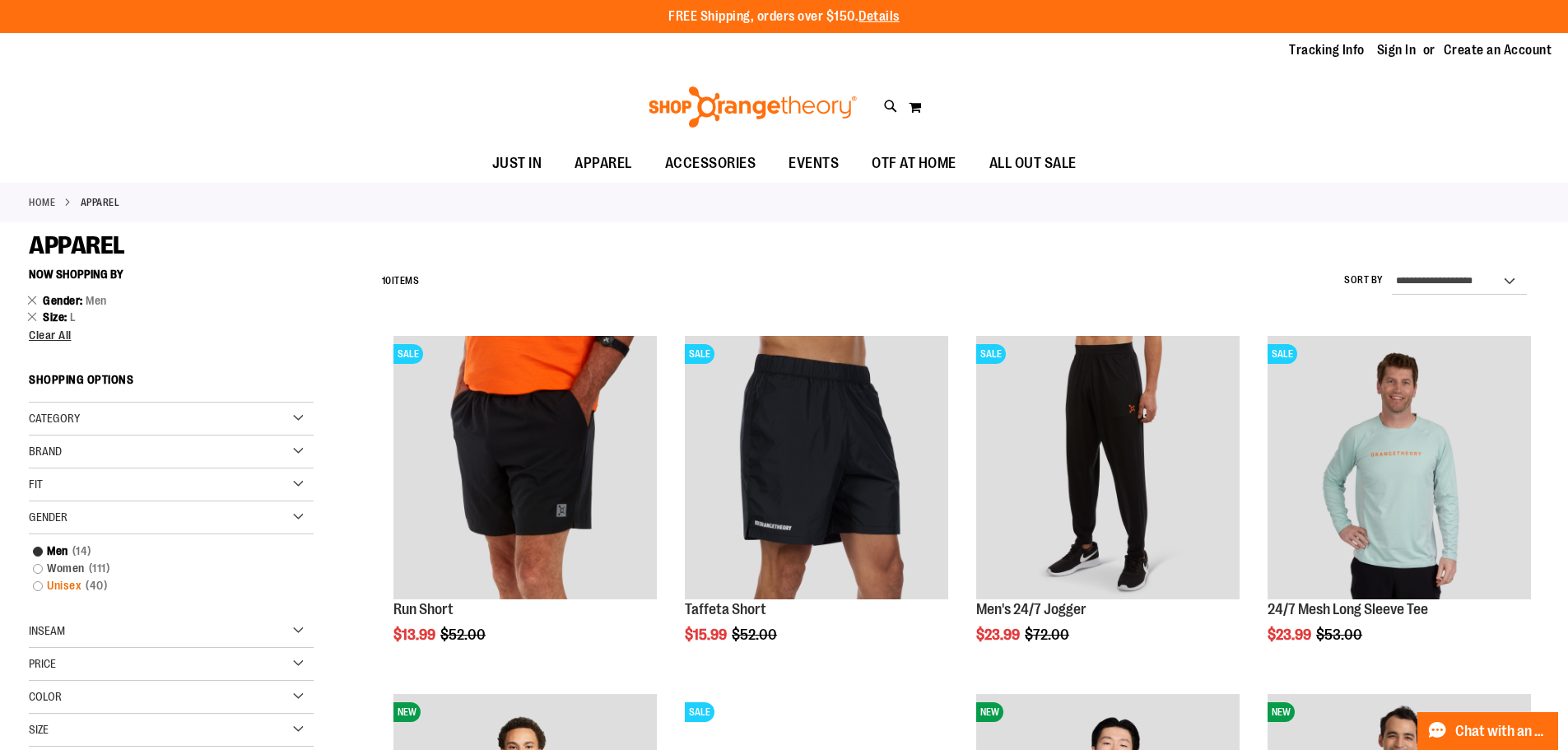
click at [39, 588] on link "Unisex 40 items" at bounding box center [161, 585] width 274 height 17
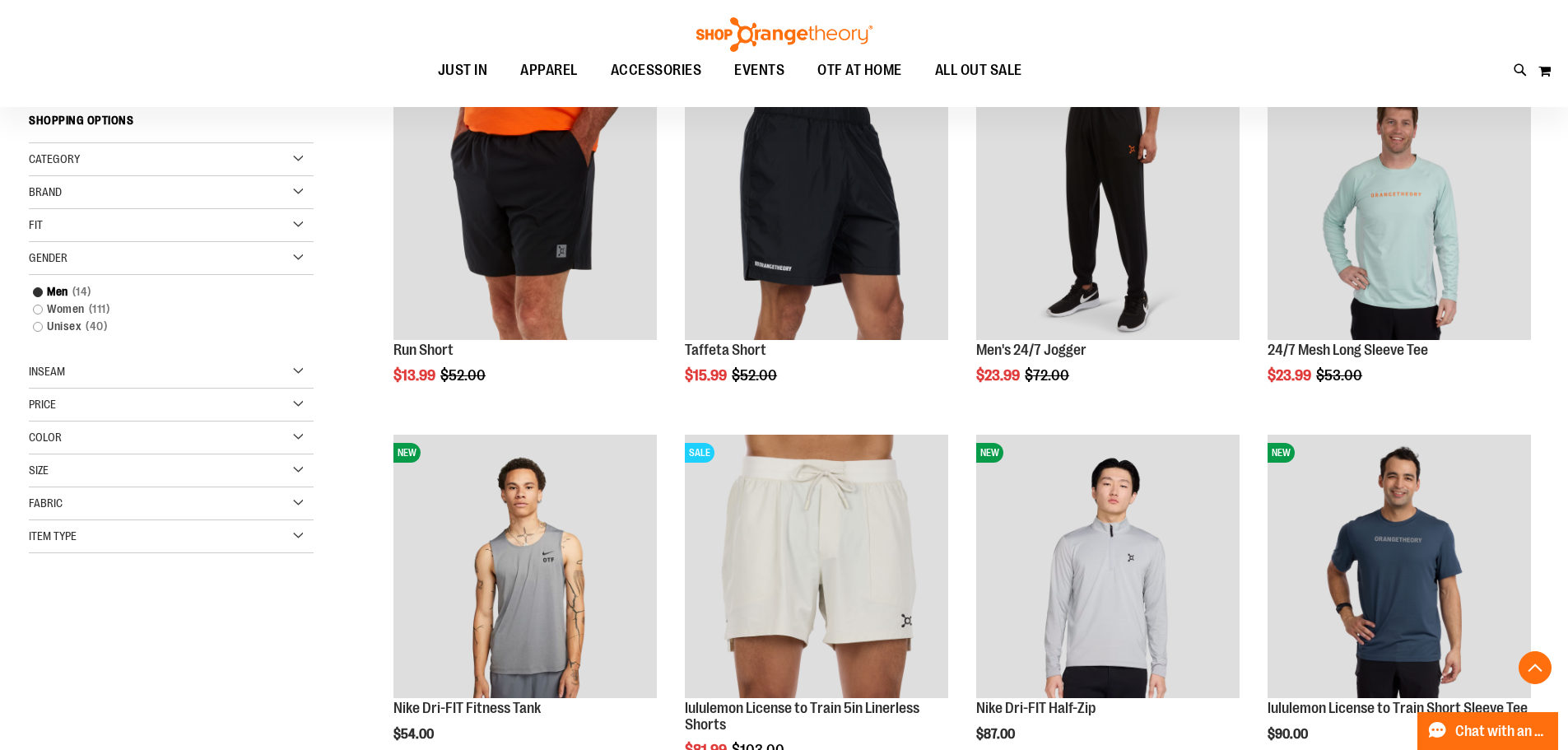
scroll to position [260, 0]
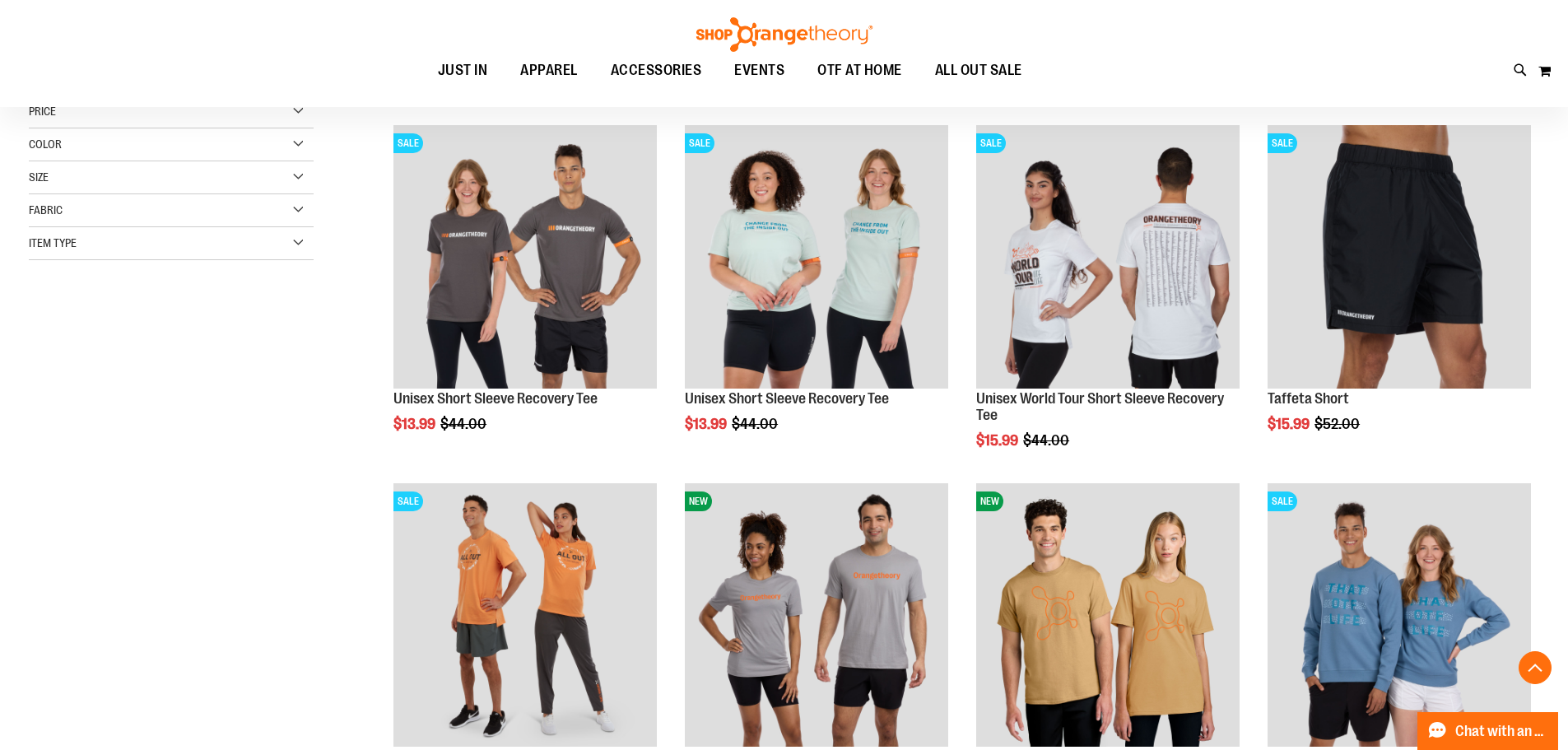
scroll to position [658, 0]
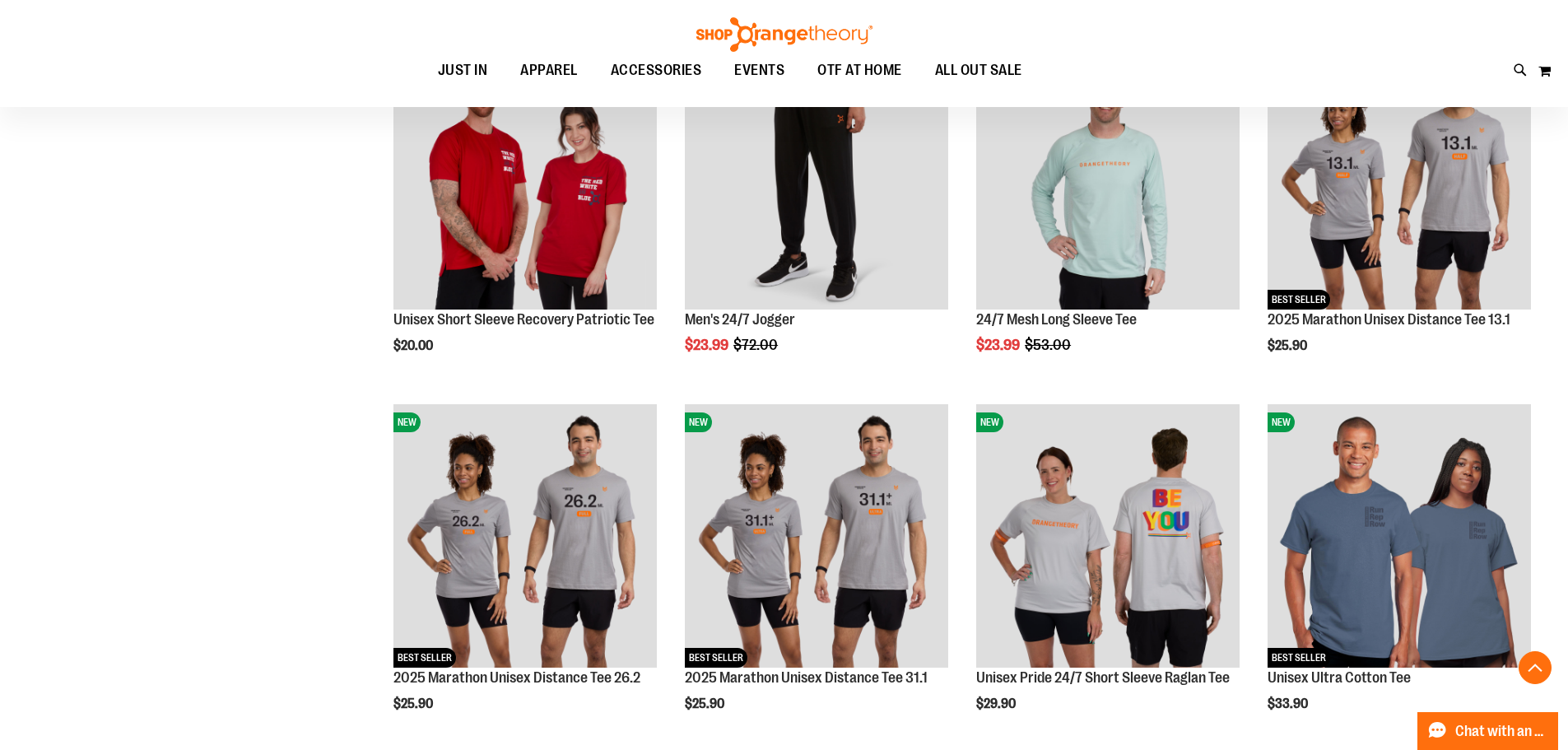
scroll to position [1398, 0]
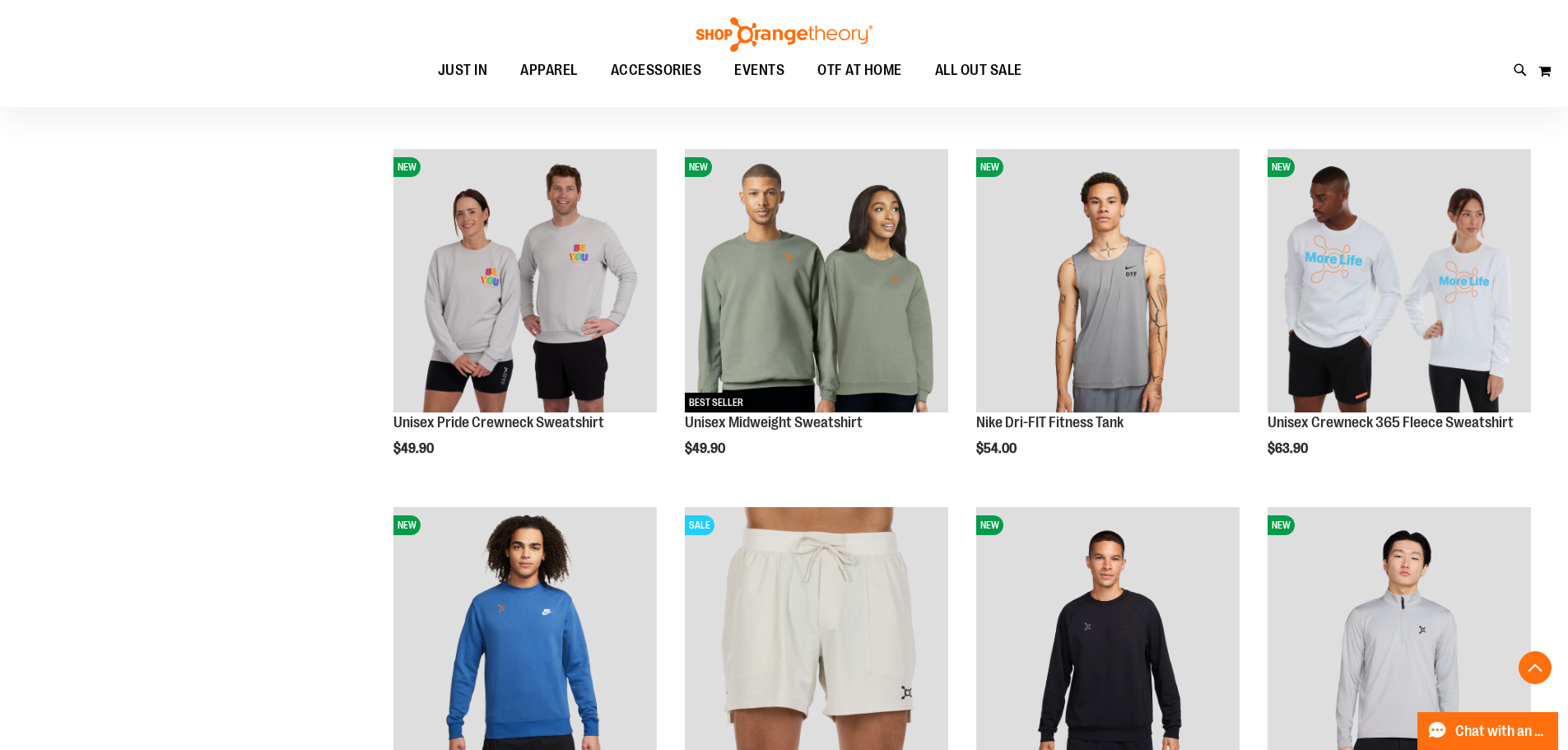
scroll to position [2797, 0]
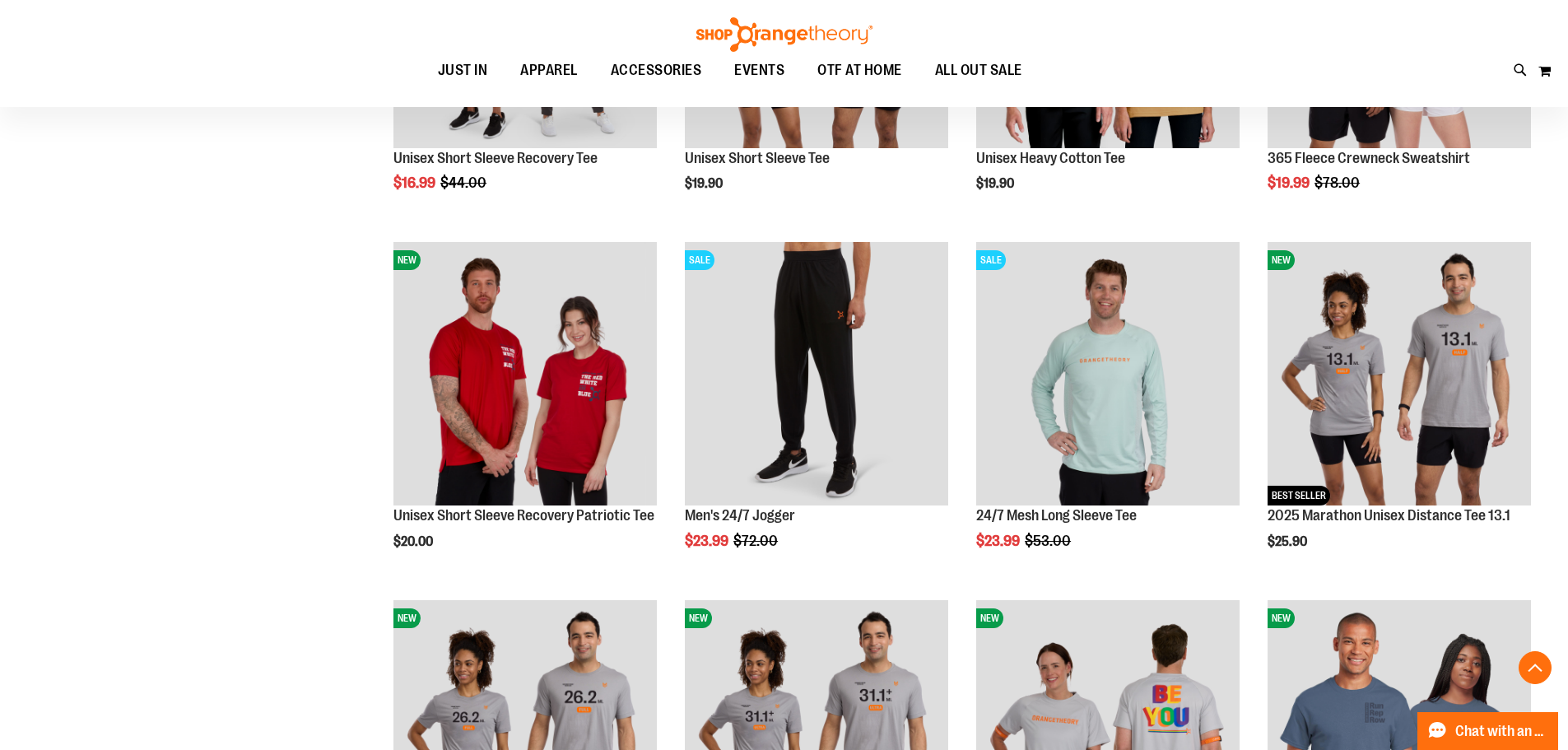
scroll to position [1116, 0]
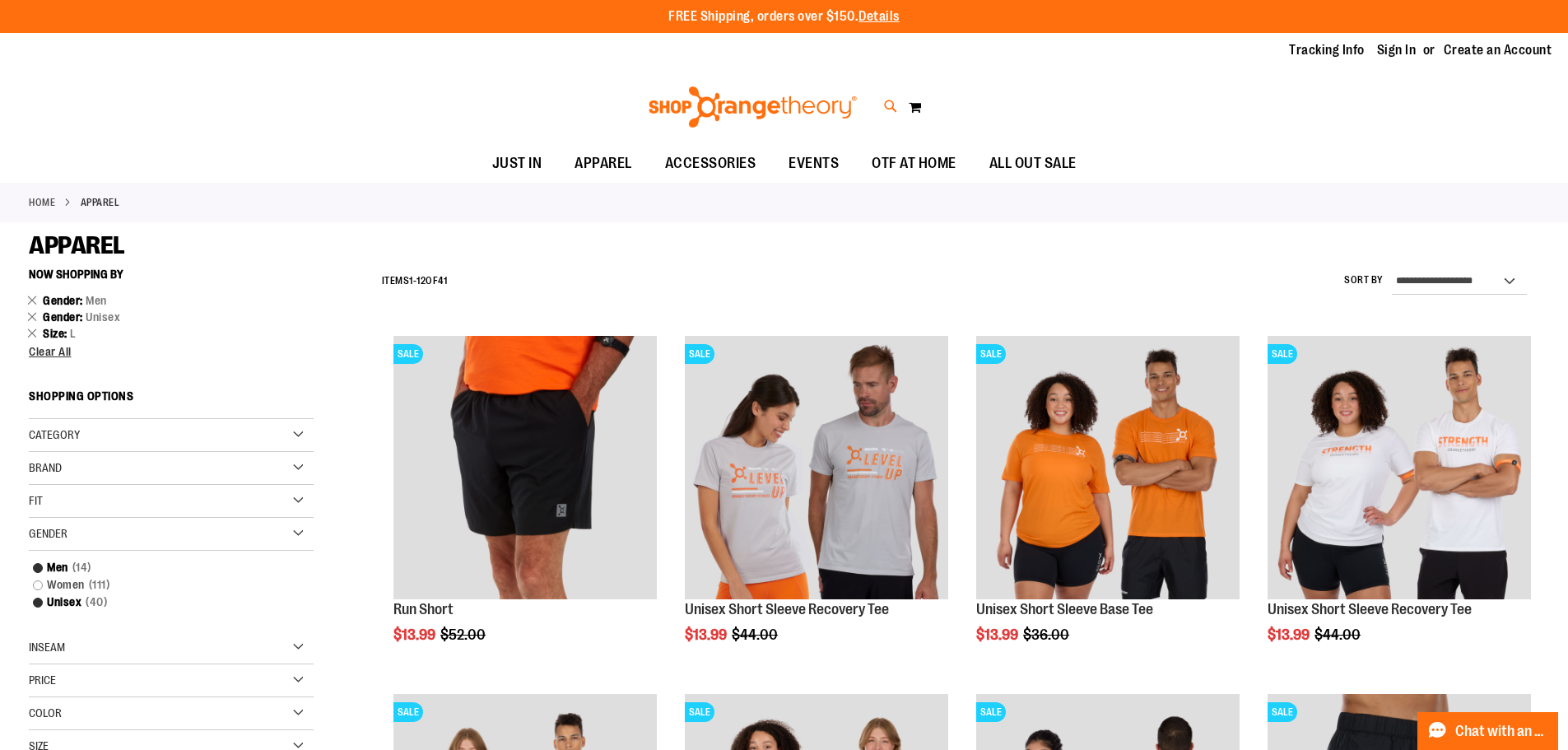
click at [886, 109] on icon at bounding box center [891, 107] width 14 height 19
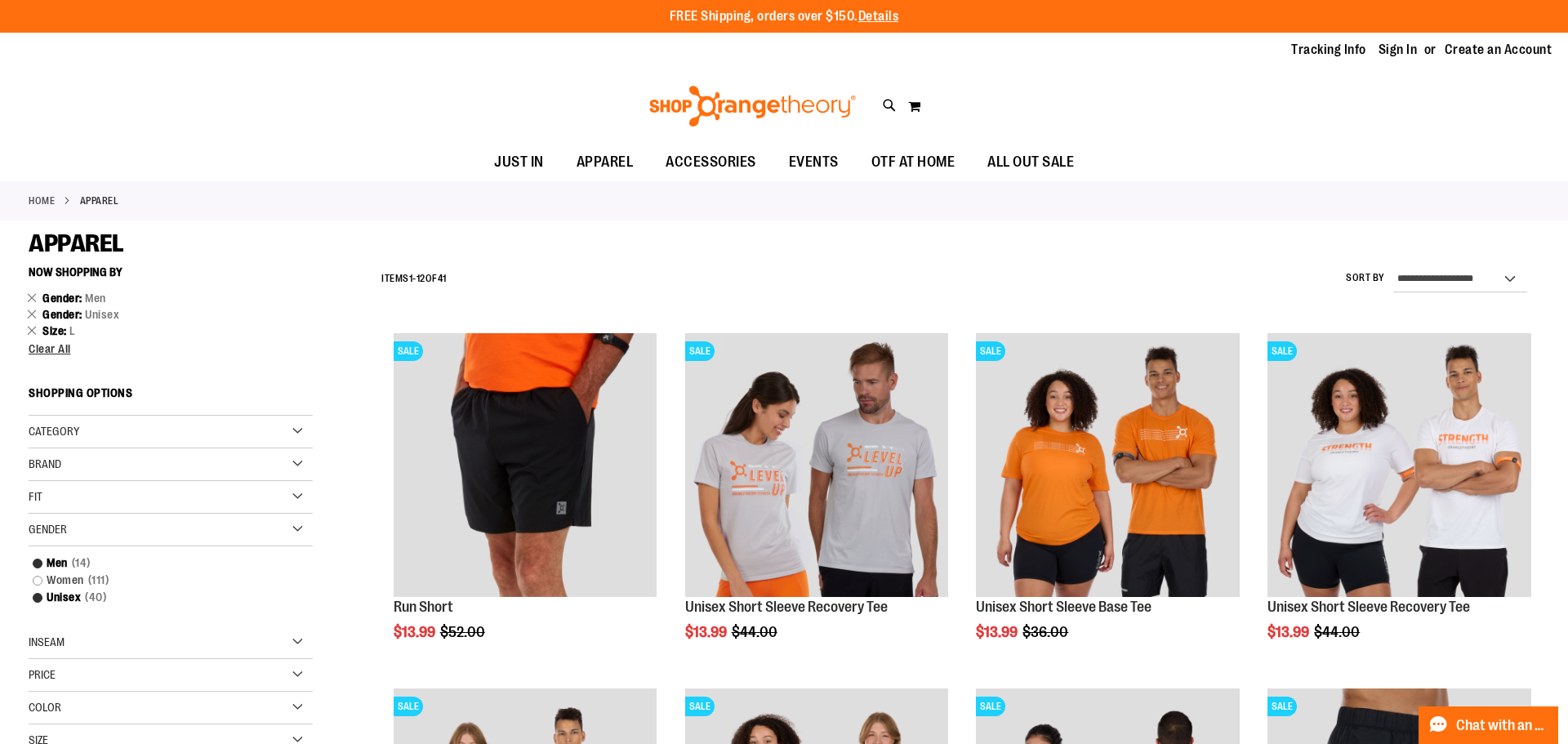
click at [480, 85] on input "Search" at bounding box center [783, 92] width 1244 height 54
type input "****"
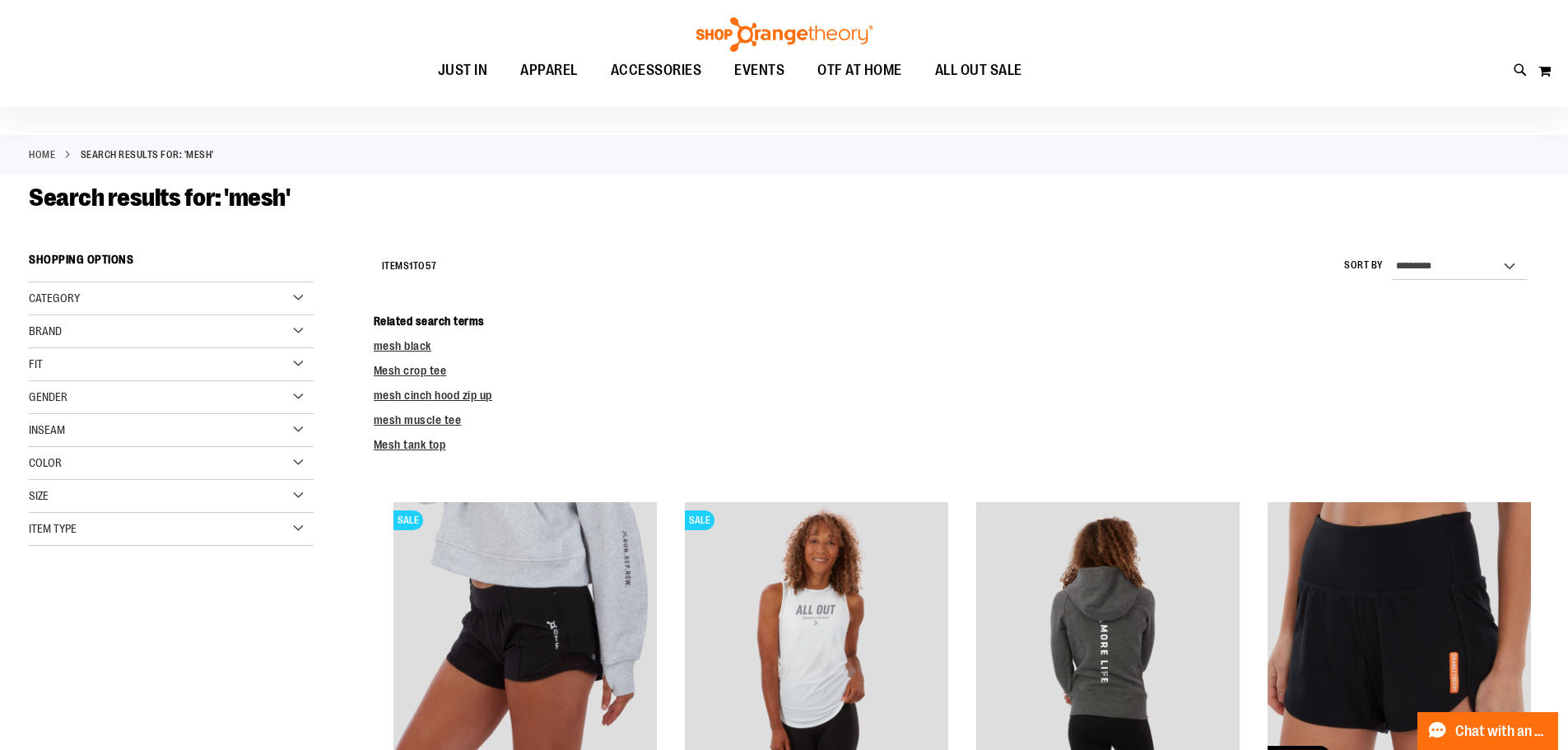
scroll to position [164, 0]
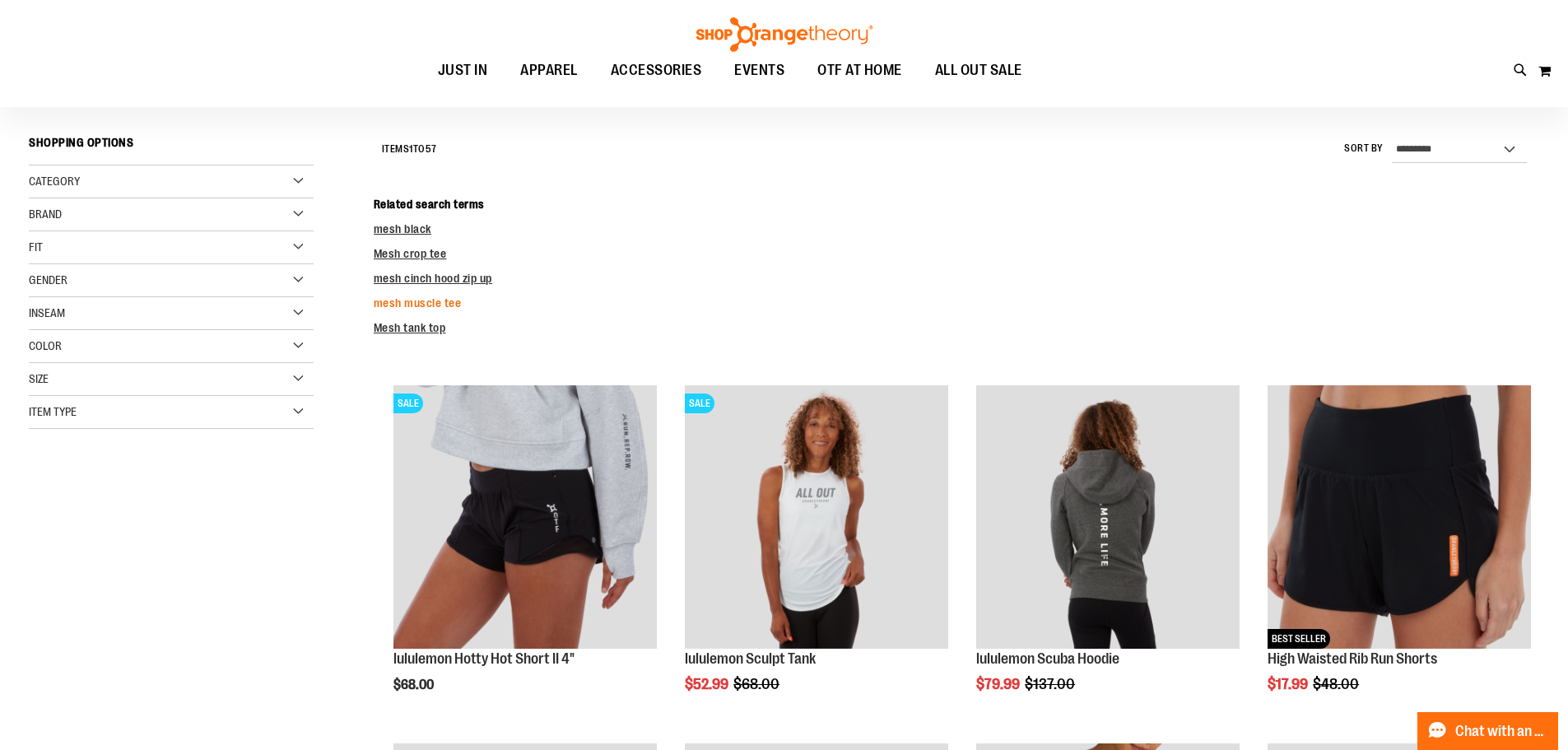
click at [414, 305] on link "mesh muscle tee" at bounding box center [417, 303] width 88 height 13
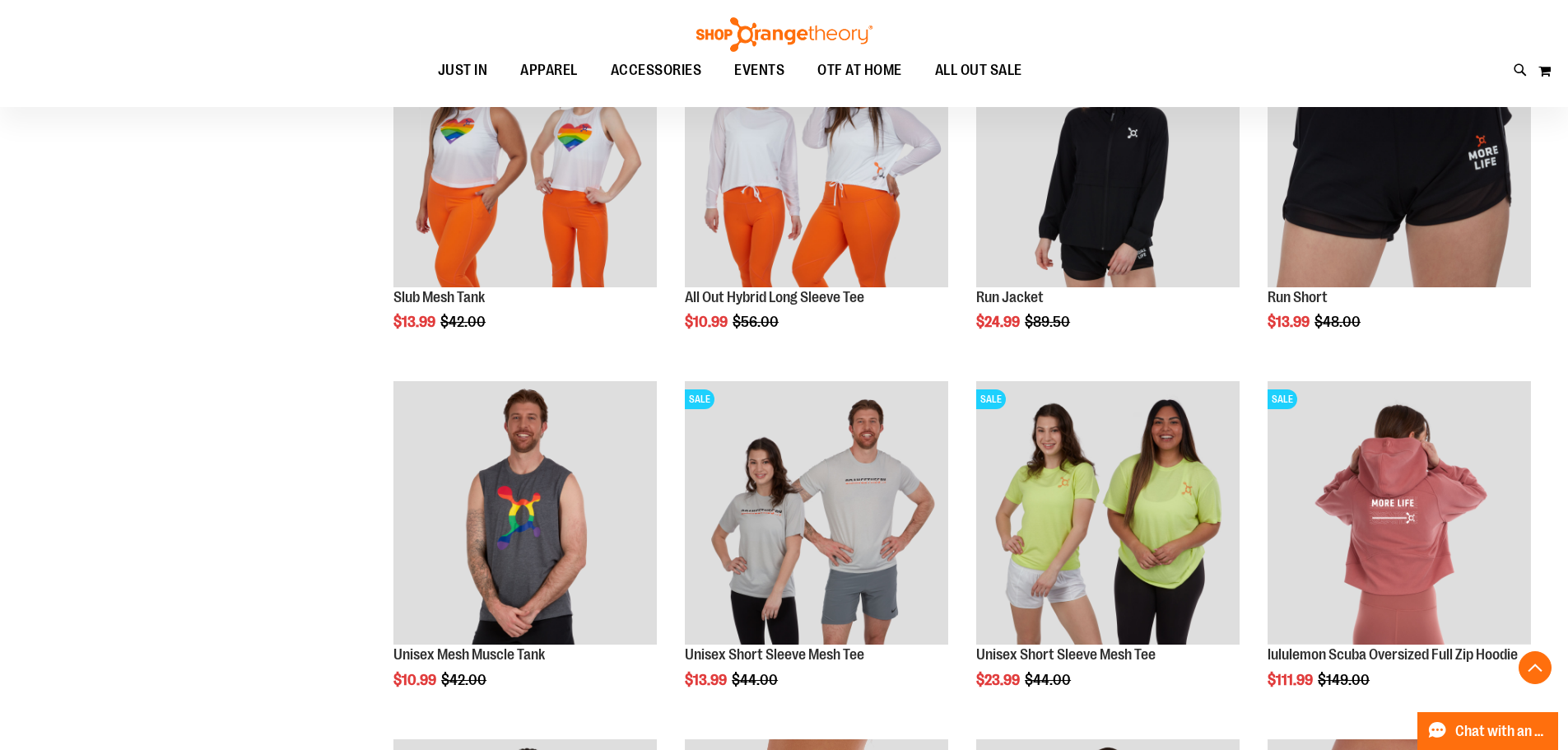
scroll to position [1316, 0]
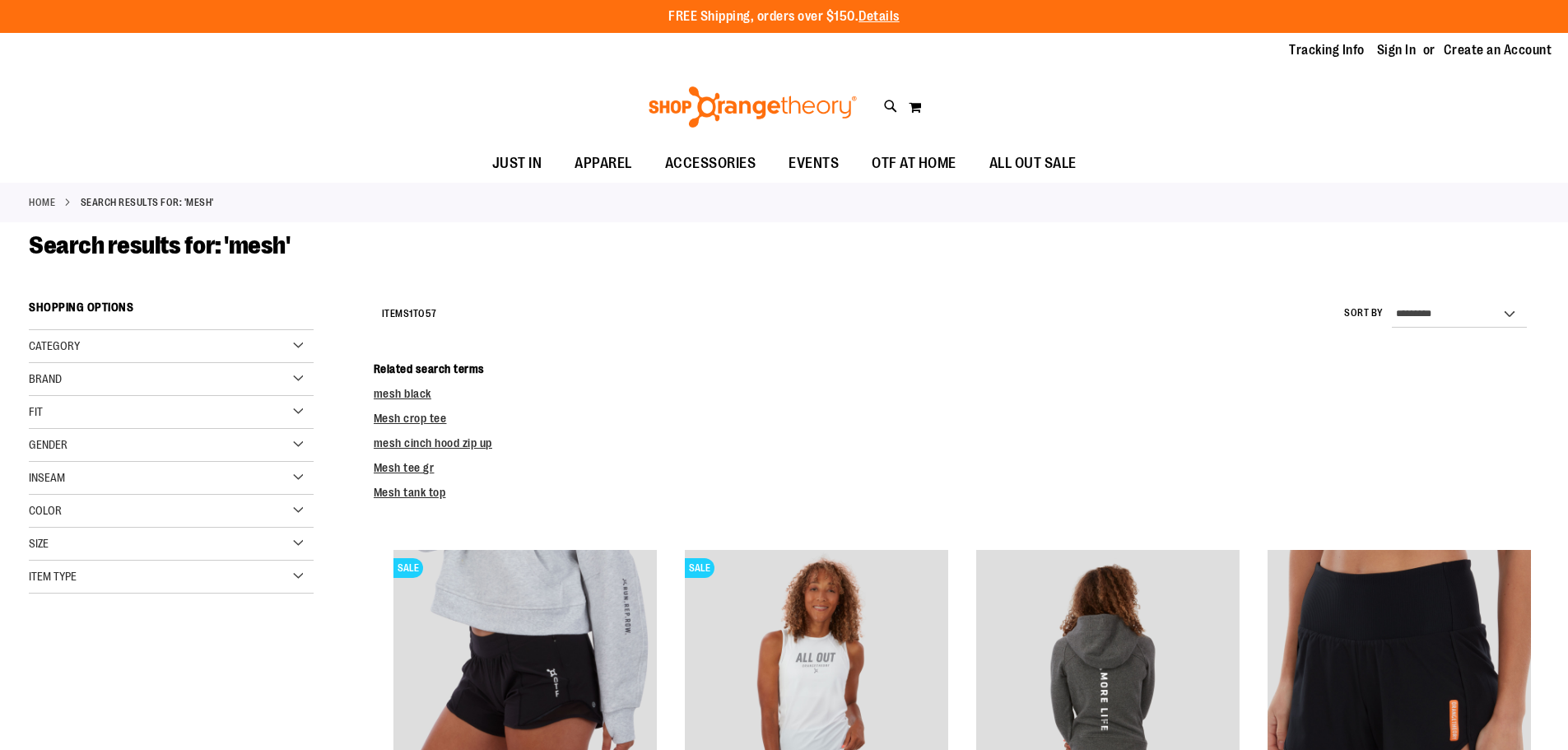
scroll to position [1317, 0]
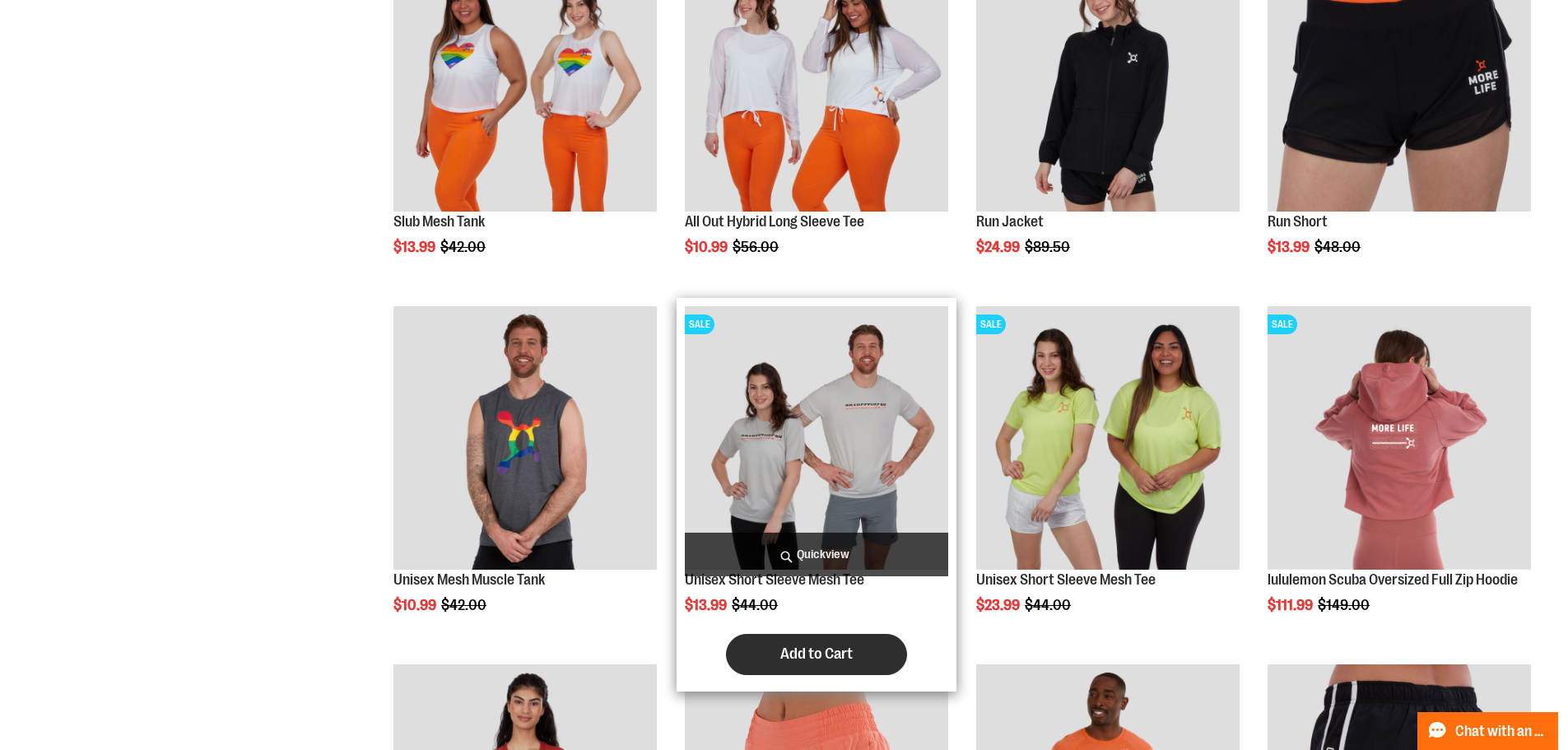
click at [836, 655] on span "Add to Cart" at bounding box center [817, 653] width 72 height 18
